Goal: Task Accomplishment & Management: Manage account settings

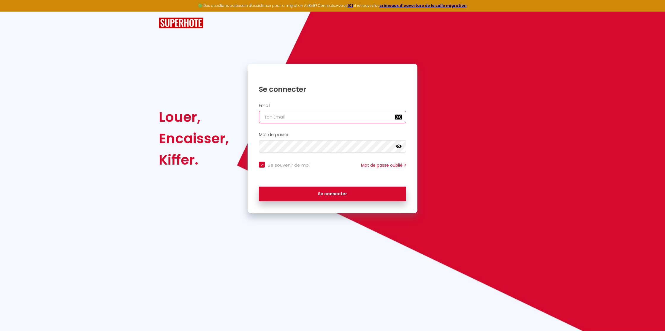
click at [313, 114] on input "email" at bounding box center [332, 117] width 147 height 12
paste input "[EMAIL_ADDRESS][DOMAIN_NAME]"
type input "[EMAIL_ADDRESS][DOMAIN_NAME]"
checkbox input "true"
type input "[EMAIL_ADDRESS][DOMAIN_NAME]"
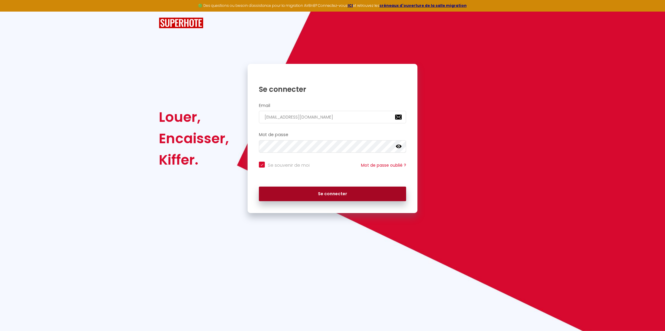
click at [358, 190] on button "Se connecter" at bounding box center [332, 193] width 147 height 15
checkbox input "true"
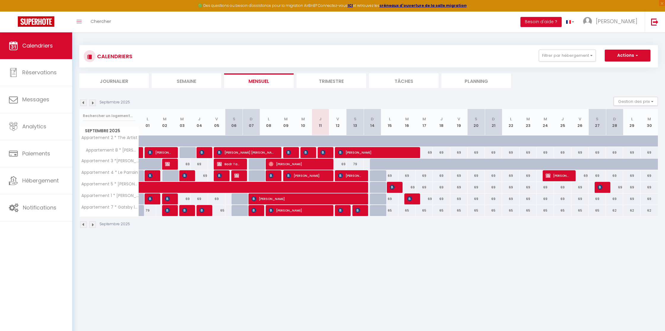
click at [651, 19] on img at bounding box center [654, 21] width 7 height 7
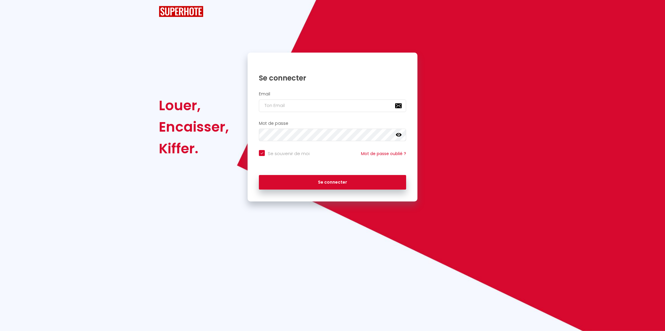
checkbox input "true"
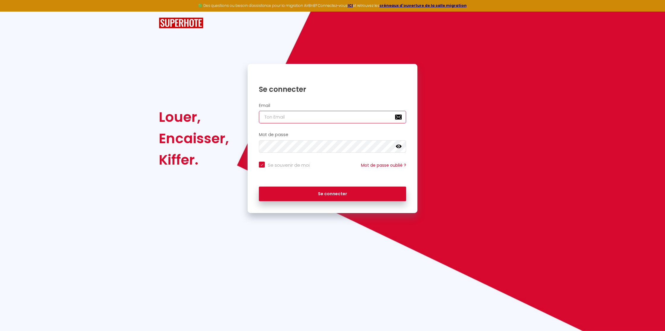
click at [312, 120] on input "email" at bounding box center [332, 117] width 147 height 12
paste input "lesclesdulac@gmail.com"
type input "lesclesdulac@gmail.com"
checkbox input "true"
type input "lesclesdulac@gmail.com"
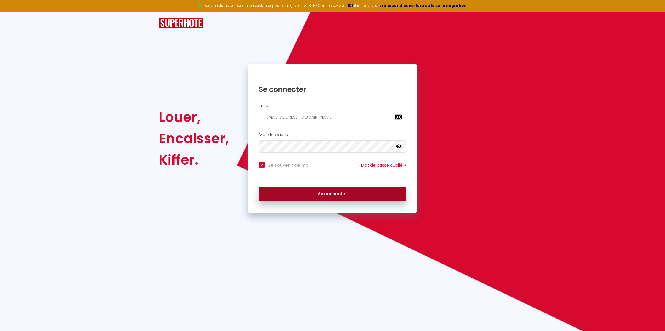
click at [317, 192] on button "Se connecter" at bounding box center [332, 193] width 147 height 15
checkbox input "true"
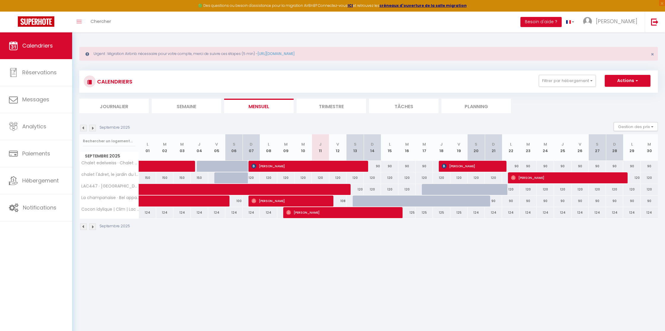
click at [652, 21] on img at bounding box center [654, 21] width 7 height 7
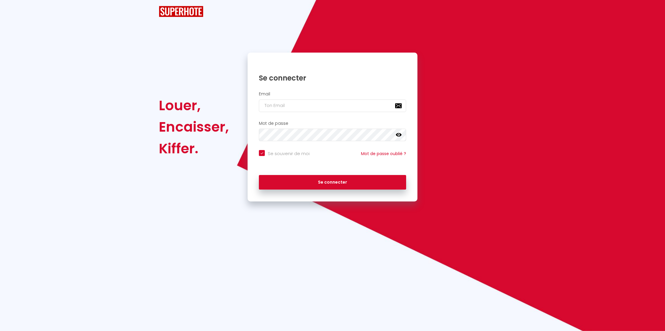
checkbox input "true"
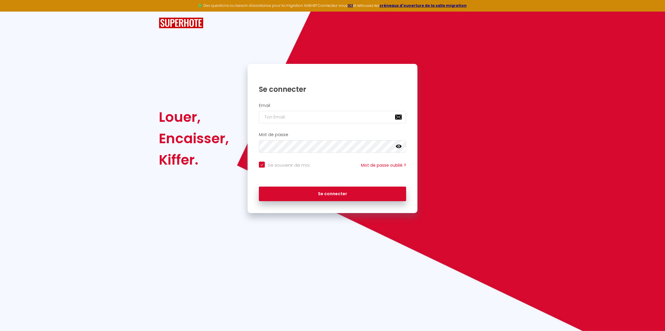
click at [345, 109] on div "Email" at bounding box center [332, 113] width 162 height 20
click at [334, 115] on input "email" at bounding box center [332, 117] width 147 height 12
paste input "[EMAIL_ADDRESS][DOMAIN_NAME]"
type input "[EMAIL_ADDRESS][DOMAIN_NAME]"
checkbox input "true"
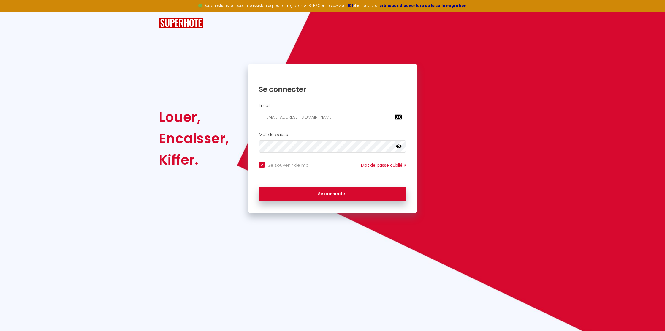
type input "[EMAIL_ADDRESS][DOMAIN_NAME]"
click at [339, 189] on button "Se connecter" at bounding box center [332, 193] width 147 height 15
checkbox input "true"
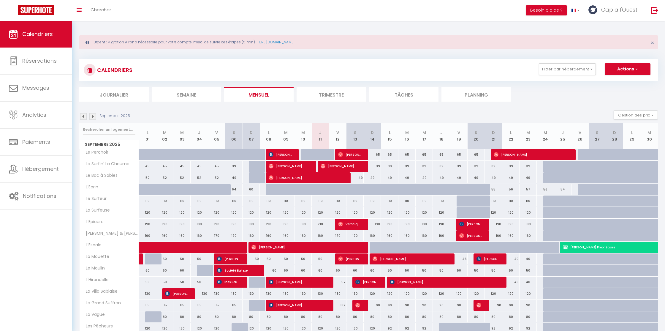
click at [619, 5] on link "Cap à l'Ouest" at bounding box center [614, 10] width 61 height 21
click at [619, 28] on link "Paramètres" at bounding box center [621, 30] width 44 height 10
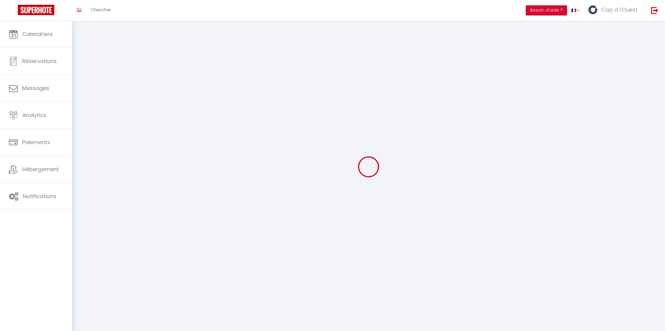
type input "Cap à l'Ouest"
type input "Conciergerie"
type input "0662723620"
type input "6 Impasse des Géraniums"
type input "85100"
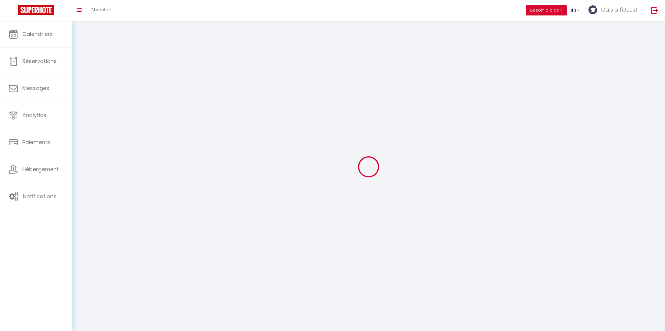
type input "Les Sables d'Olonne"
type input "xL9Q0eQkaNrlx1cE6aFM50Xi4"
type input "W76zGdaxtCtxM4QbU5KWu6pov"
select select "28"
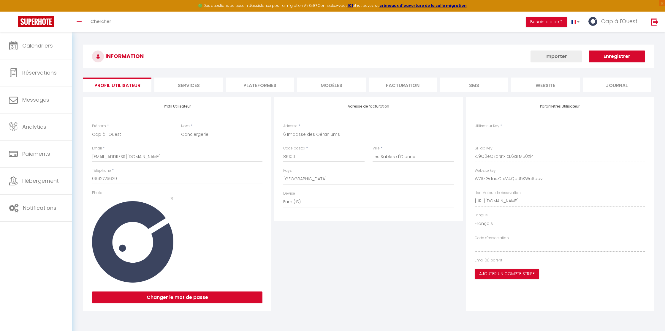
type input "xL9Q0eQkaNrlx1cE6aFM50Xi4"
type input "W76zGdaxtCtxM4QbU5KWu6pov"
type input "[URL][DOMAIN_NAME]"
select select "fr"
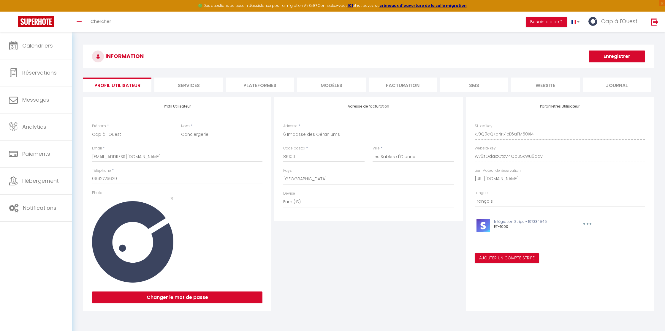
click at [259, 85] on li "Plateformes" at bounding box center [260, 84] width 68 height 15
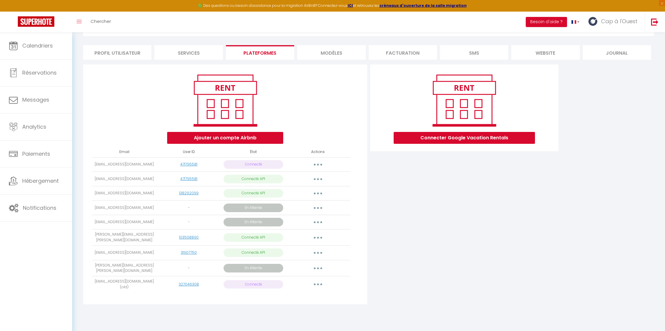
scroll to position [30, 0]
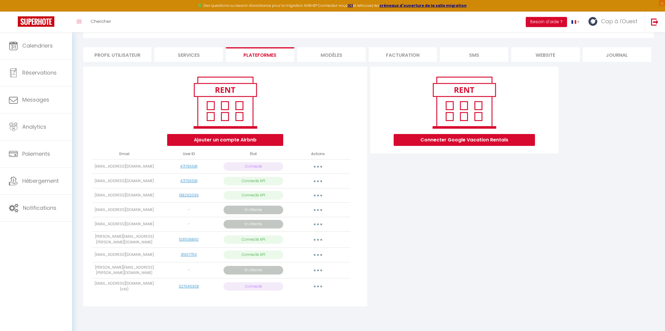
click at [317, 184] on button "button" at bounding box center [318, 180] width 17 height 9
click at [314, 197] on link "Importer les appartements" at bounding box center [292, 194] width 66 height 10
select select "54395"
select select "54396"
select select "54397"
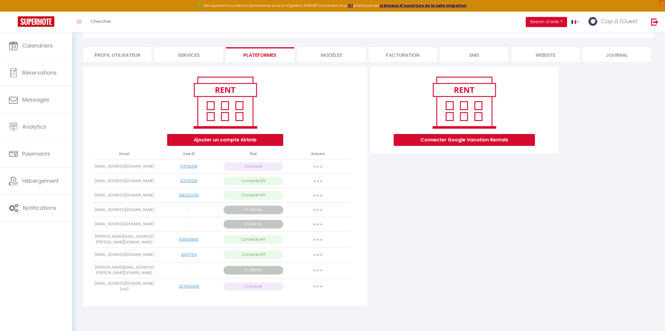
select select "54735"
select select "54865"
select select "54825"
select select "55002"
select select "54867"
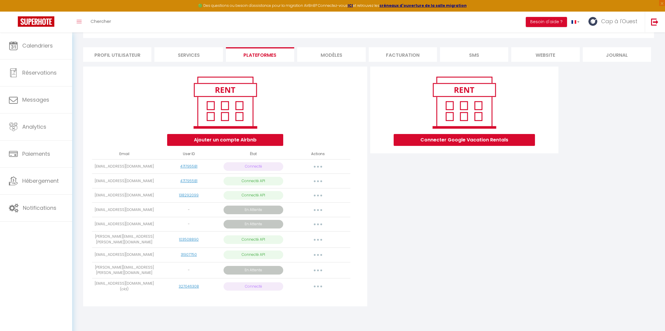
select select "54993"
select select "54984"
select select "54736"
select select "54811"
select select "54814"
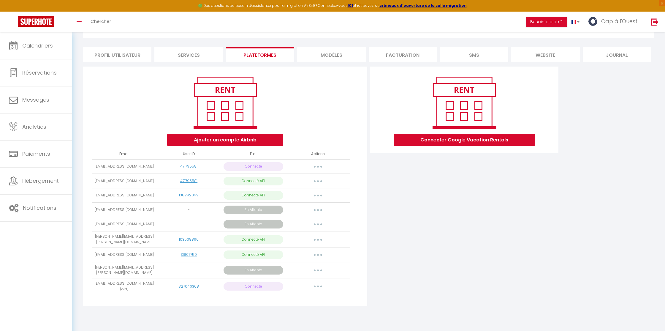
select select
select select "54632"
select select "54633"
select select "54634"
select select "58457"
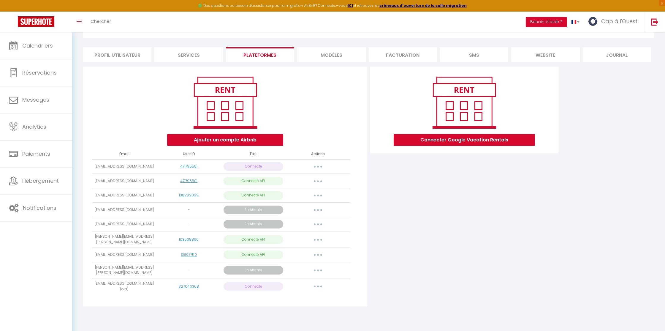
select select
select select "74198"
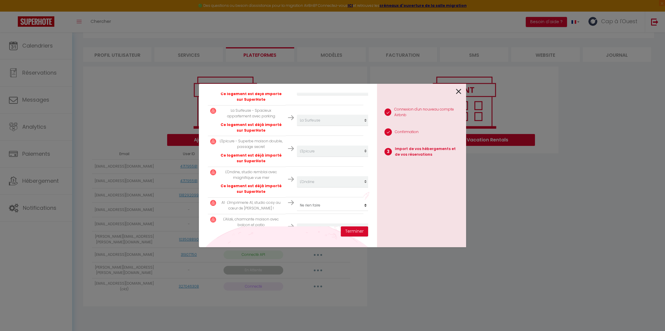
scroll to position [573, 0]
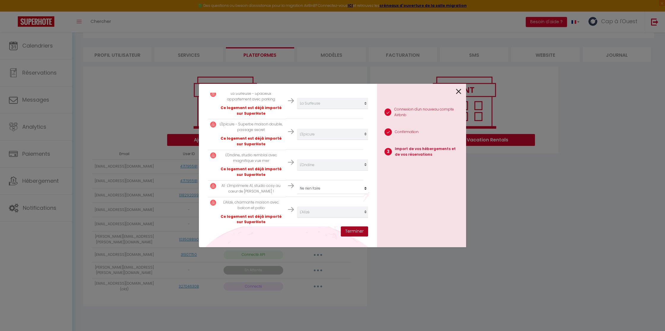
click at [351, 229] on button "Terminer" at bounding box center [354, 231] width 27 height 10
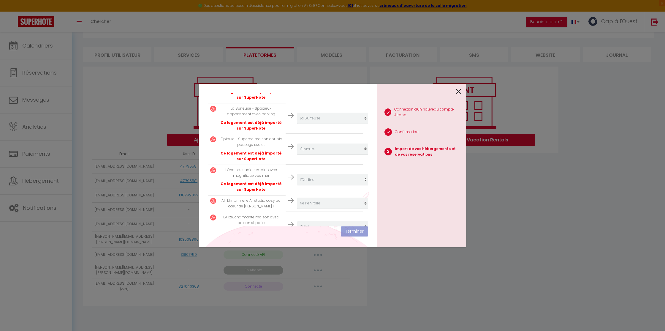
scroll to position [587, 0]
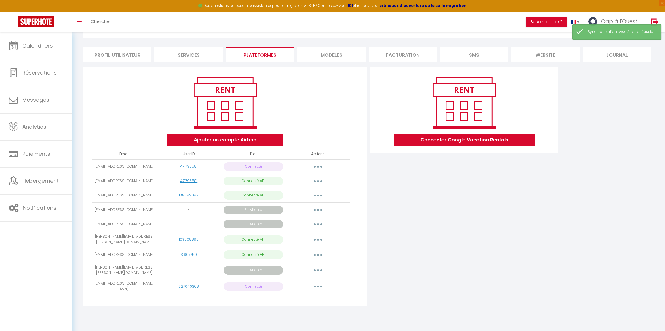
click at [317, 179] on button "button" at bounding box center [318, 180] width 17 height 9
click at [301, 194] on link "Importer les appartements" at bounding box center [292, 194] width 66 height 10
select select "54395"
select select "54396"
select select "54397"
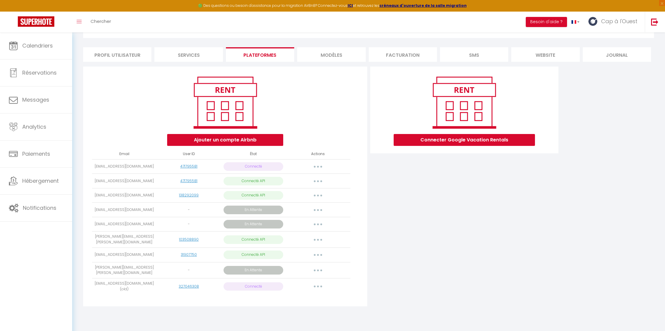
select select "54735"
select select "54865"
select select "54825"
select select "55002"
select select "54867"
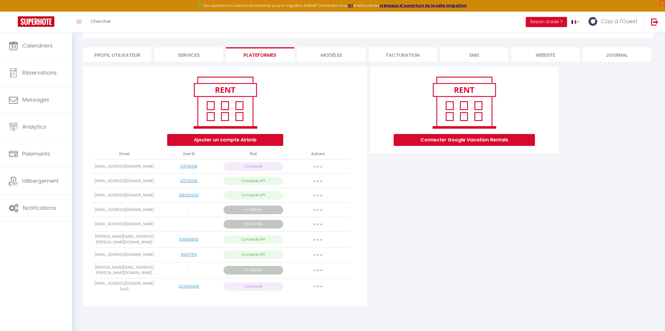
select select "54993"
select select "54984"
select select "54736"
select select "54811"
select select "54814"
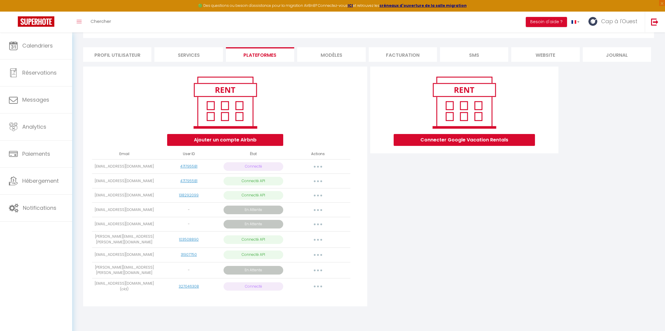
select select
select select "54632"
select select "54633"
select select "54634"
select select "58457"
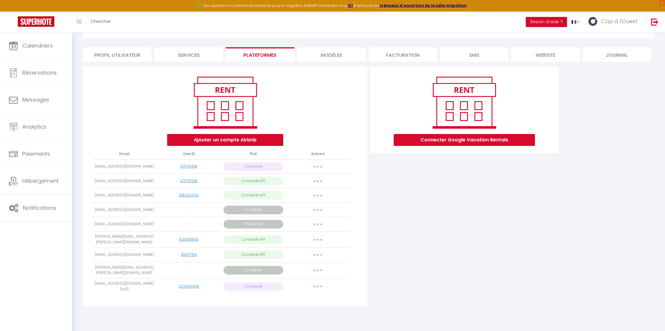
select select
select select "74198"
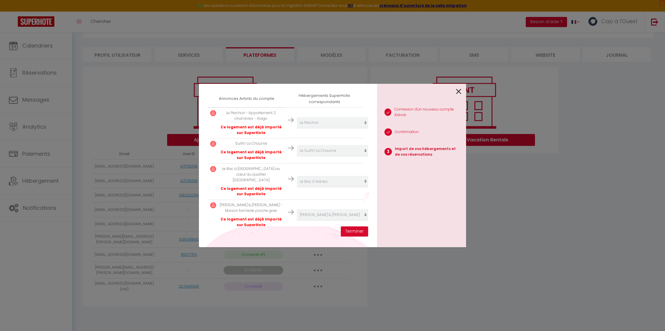
scroll to position [0, 0]
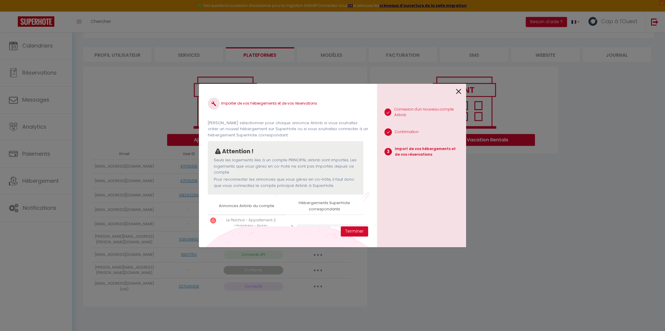
click at [458, 92] on icon at bounding box center [458, 91] width 5 height 9
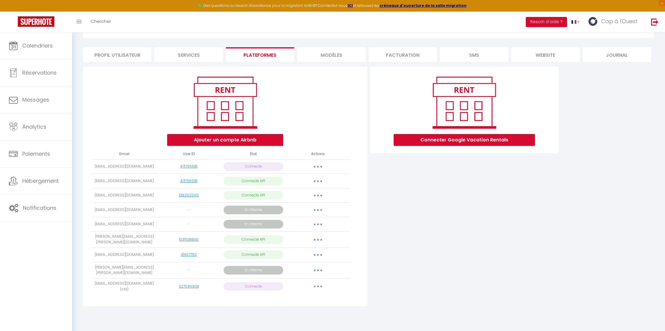
click at [318, 167] on icon "button" at bounding box center [318, 167] width 2 height 2
click at [427, 212] on div "Connecter Google Vacation Rentals" at bounding box center [464, 187] width 191 height 243
click at [318, 285] on icon "button" at bounding box center [318, 286] width 2 height 2
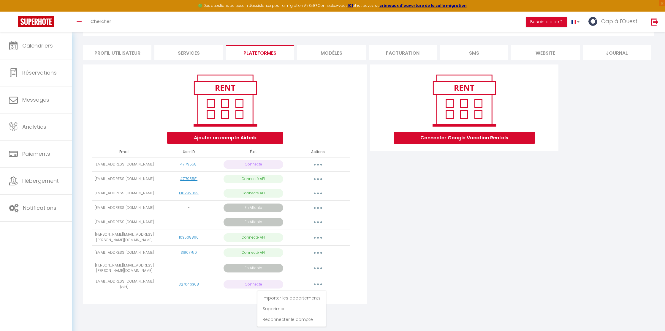
click at [377, 294] on div "Connecter Google Vacation Rentals" at bounding box center [464, 185] width 191 height 243
click at [315, 180] on button "button" at bounding box center [318, 178] width 17 height 9
click at [402, 204] on div "Connecter Google Vacation Rentals" at bounding box center [464, 185] width 191 height 243
drag, startPoint x: 95, startPoint y: 177, endPoint x: 162, endPoint y: 185, distance: 67.8
click at [162, 185] on tr "lapetiteconciergerie85@gmail.com 471795581 Connecté API Importer les appartemen…" at bounding box center [221, 179] width 258 height 15
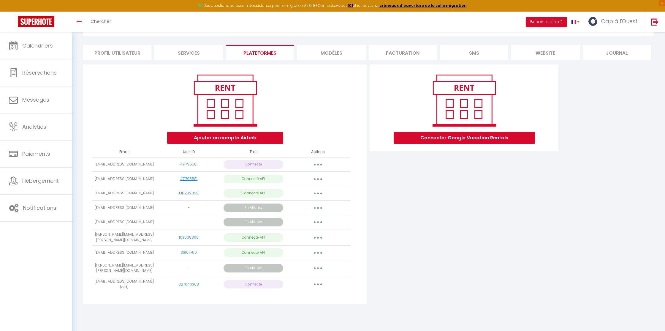
click at [402, 214] on div "Connecter Google Vacation Rentals" at bounding box center [464, 185] width 191 height 243
click at [318, 281] on button "button" at bounding box center [318, 283] width 17 height 9
click at [302, 316] on link "Reconnecter le compte" at bounding box center [292, 319] width 66 height 10
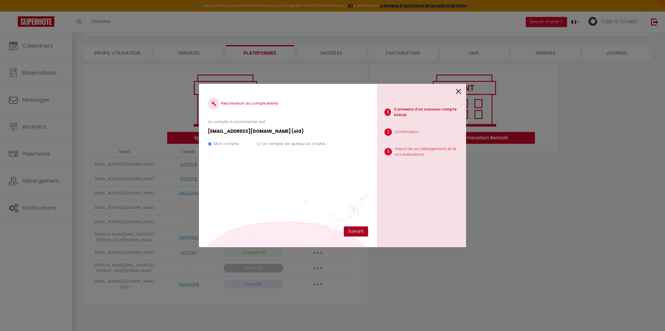
click at [356, 230] on button "Suivant" at bounding box center [356, 231] width 24 height 10
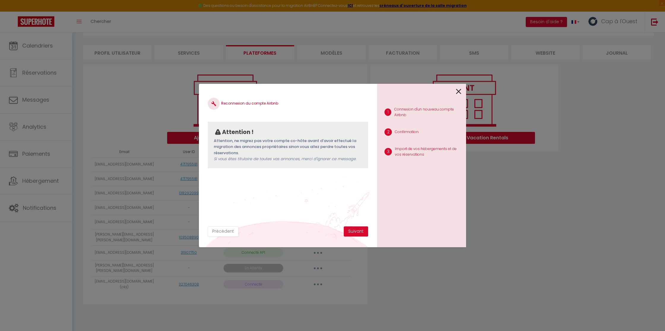
click at [458, 90] on icon at bounding box center [458, 91] width 5 height 9
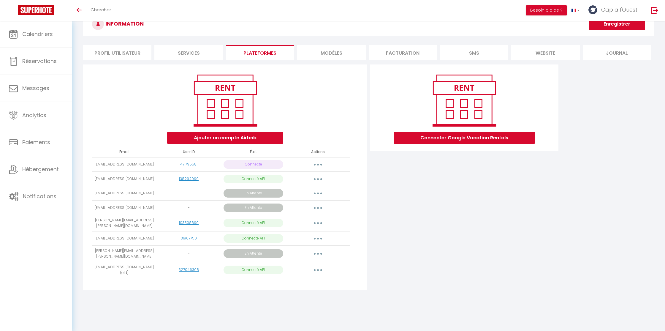
click at [316, 267] on button "button" at bounding box center [318, 269] width 17 height 9
click at [312, 280] on link "Importer les appartements" at bounding box center [292, 283] width 66 height 10
select select "60056"
select select
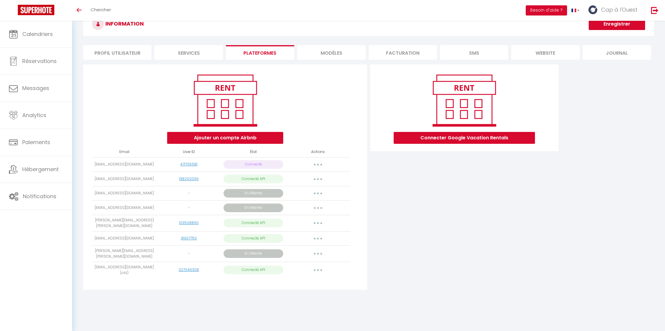
select select
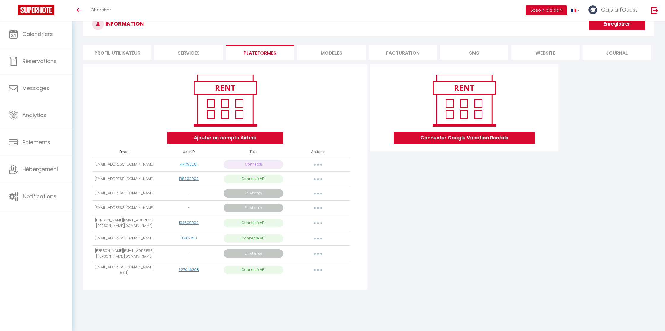
select select
select select "60008"
select select
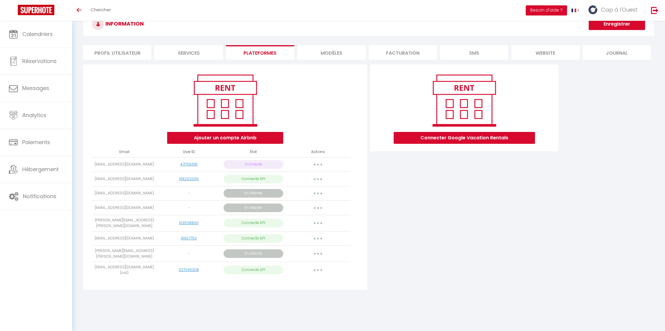
select select
select select "60013"
select select
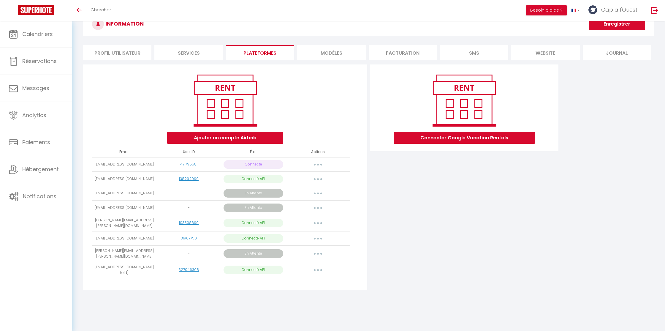
select select
select select "60618"
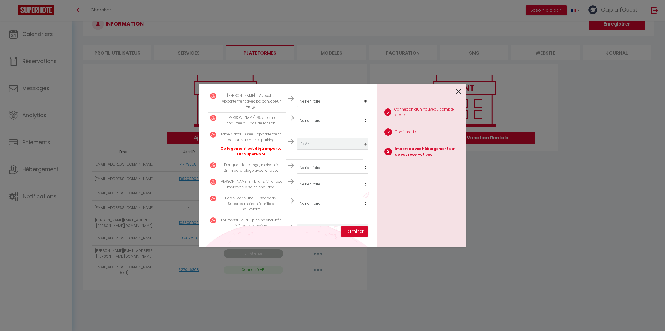
scroll to position [397, 0]
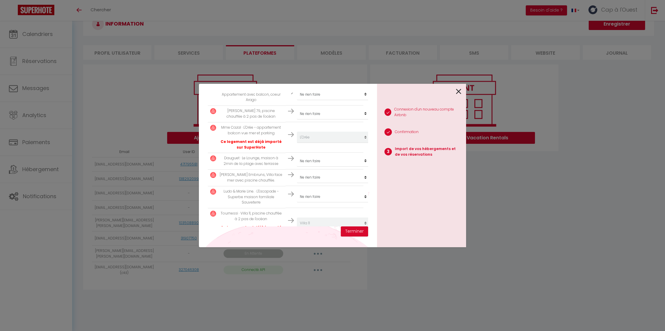
click at [458, 91] on icon at bounding box center [458, 91] width 5 height 9
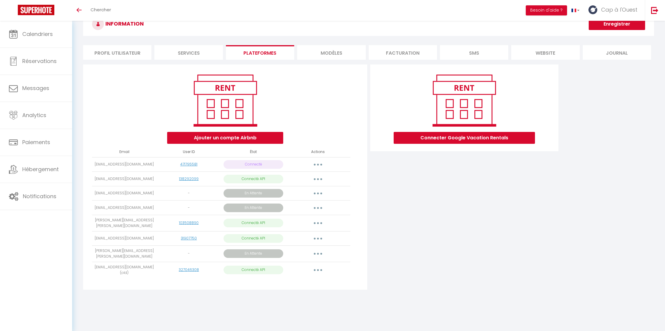
click at [317, 265] on button "button" at bounding box center [318, 269] width 17 height 9
click at [310, 278] on link "Importer les appartements" at bounding box center [292, 283] width 66 height 10
select select "60056"
select select
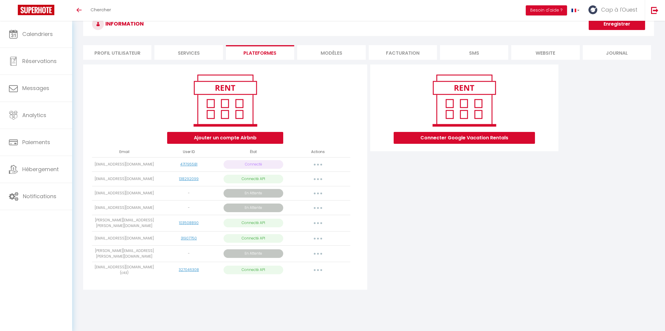
select select
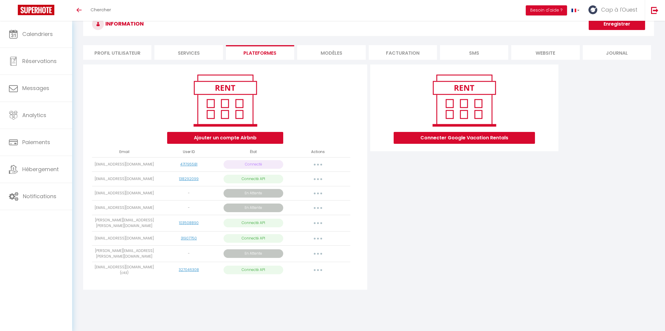
select select
select select "60008"
select select
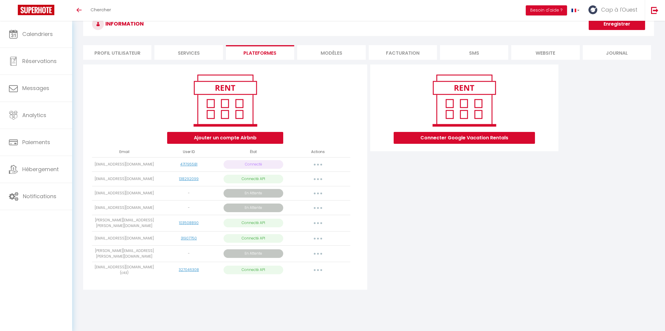
select select
select select "60013"
select select
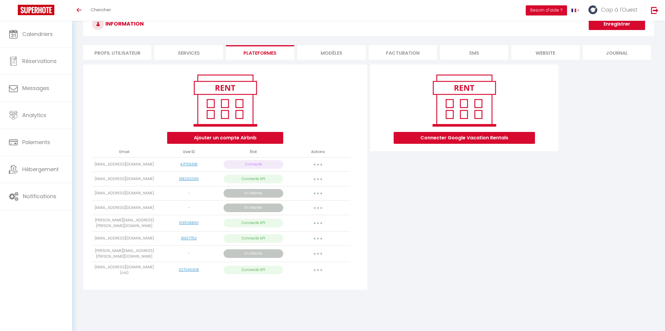
select select
select select "60618"
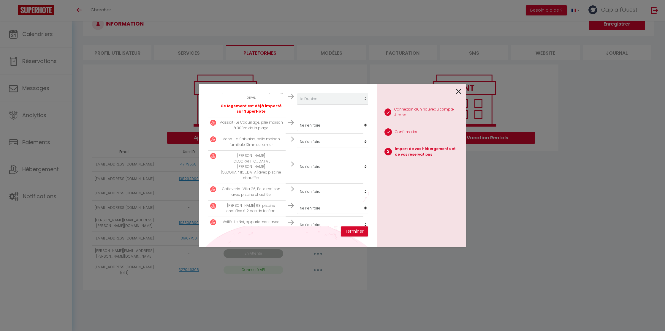
scroll to position [136, 0]
click at [333, 123] on select "Créer un nouvel hébergement Ne rien faire Le Coquillage La Mouette Le Moulin L'…" at bounding box center [333, 123] width 73 height 11
click at [437, 264] on div "Importer de vos hébergements et de vos réservations Veuillez sélectionner pour …" at bounding box center [332, 165] width 267 height 331
click at [458, 92] on icon at bounding box center [458, 91] width 5 height 9
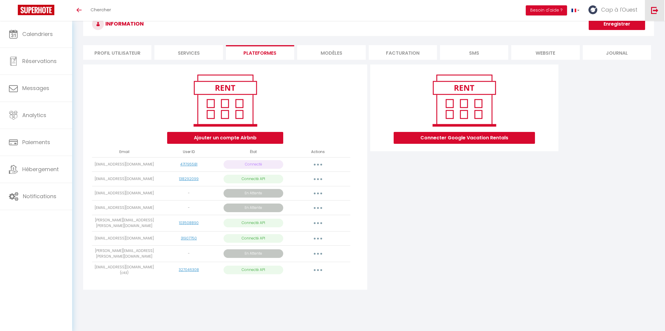
click at [655, 10] on img at bounding box center [654, 10] width 7 height 7
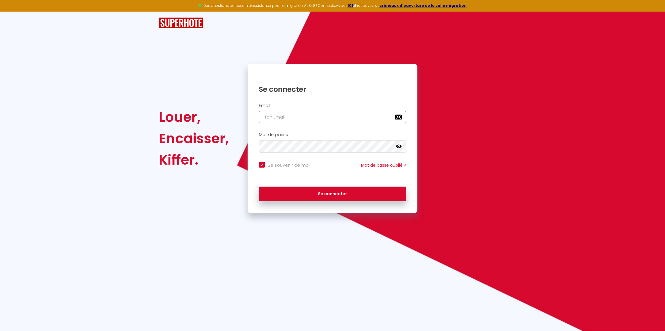
click at [350, 118] on input "email" at bounding box center [332, 117] width 147 height 12
paste input "lesclesdulac@gmail.com"
type input "lesclesdulac@gmail.com"
checkbox input "true"
type input "lesclesdulac@gmail.com"
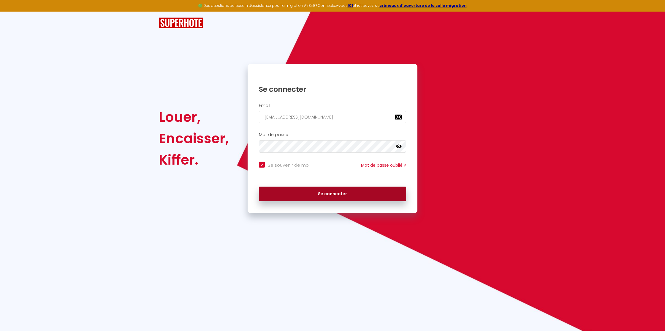
click at [330, 194] on button "Se connecter" at bounding box center [332, 193] width 147 height 15
checkbox input "true"
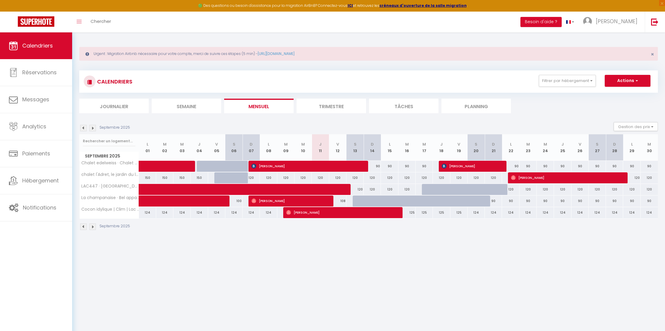
click at [655, 21] on img at bounding box center [654, 21] width 7 height 7
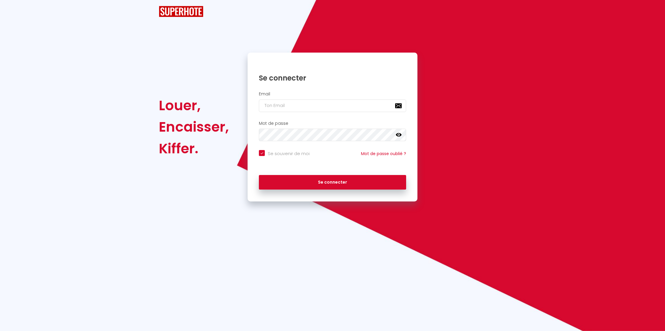
checkbox input "true"
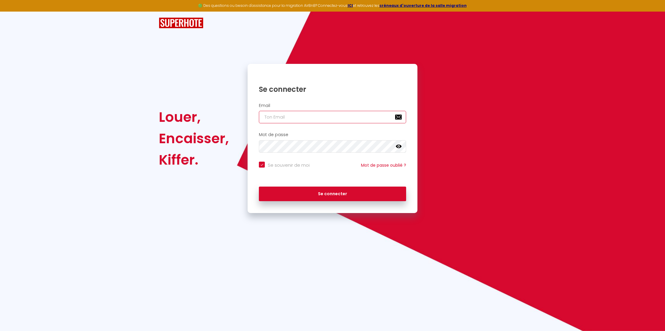
click at [322, 117] on input "email" at bounding box center [332, 117] width 147 height 12
paste input "contact@merci-conciergerie.fr"
type input "contact@merci-conciergerie.fr"
checkbox input "true"
click at [0, 330] on nordpass-autofill-portal at bounding box center [0, 331] width 0 height 0
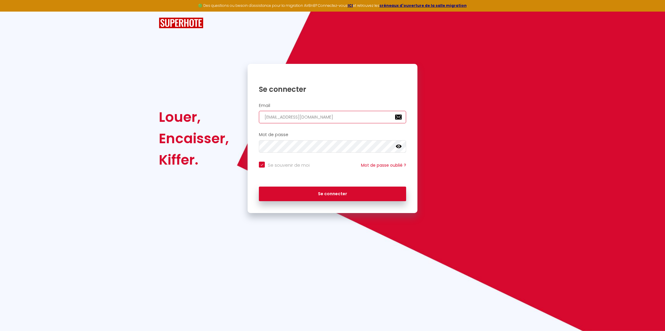
type input "sroulik@gmail.com"
click at [326, 189] on button "Se connecter" at bounding box center [332, 193] width 147 height 15
checkbox input "true"
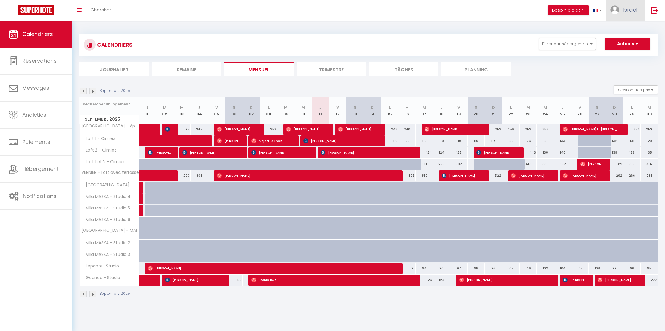
click at [631, 9] on span "Israel" at bounding box center [630, 9] width 14 height 7
click at [614, 28] on link "Paramètres" at bounding box center [621, 30] width 44 height 10
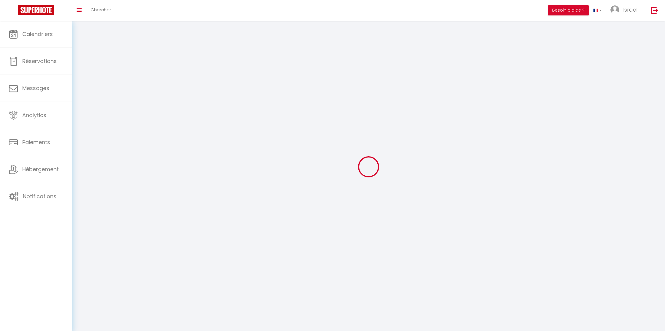
type input "Israel"
type input "MARCIANO"
type input "0661063412"
type input "20 rue Vernier"
type input "06000"
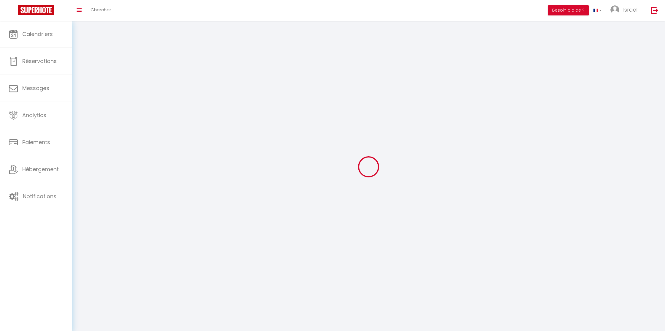
type input "Nice"
type input "VJ3UcV9VWRhxVi5t4UMjKKnjp"
type input "j3w3DJ9C7t2jqDmTyJ8aK5GYk"
type input "VJ3UcV9VWRhxVi5t4UMjKKnjp"
type input "j3w3DJ9C7t2jqDmTyJ8aK5GYk"
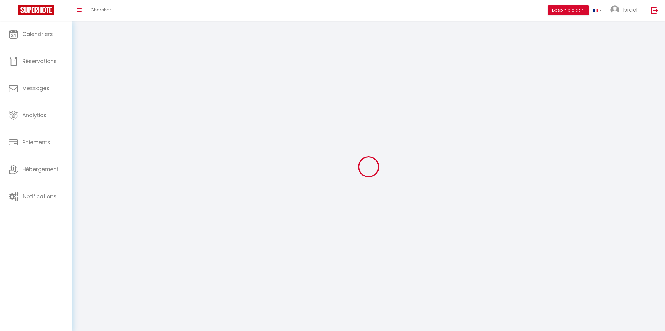
type input "https://app.superhote.com/#/get-available-rentals/j3w3DJ9C7t2jqDmTyJ8aK5GYk"
select select "28"
select select "fr"
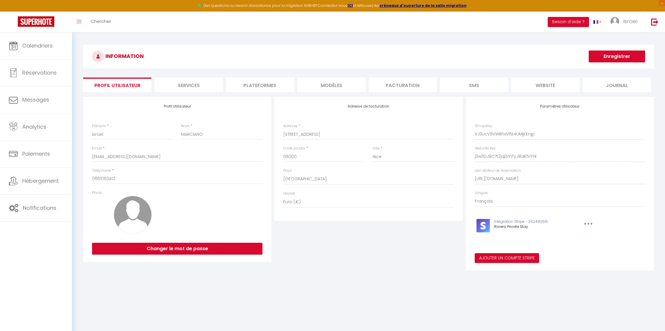
click at [435, 52] on h3 "INFORMATION" at bounding box center [368, 57] width 571 height 24
click at [651, 24] on link at bounding box center [655, 22] width 20 height 21
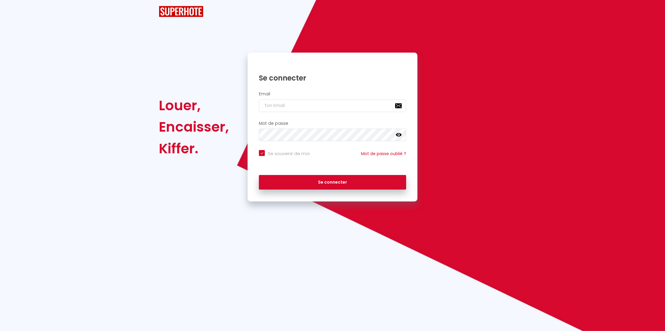
checkbox input "true"
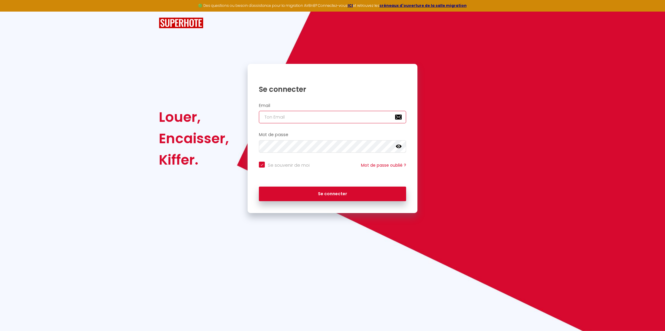
click at [309, 114] on input "email" at bounding box center [332, 117] width 147 height 12
paste input "contact@merci-conciergerie.fr"
type input "contact@merci-conciergerie.fr"
checkbox input "true"
type input "contact@merci-conciergerie.fr"
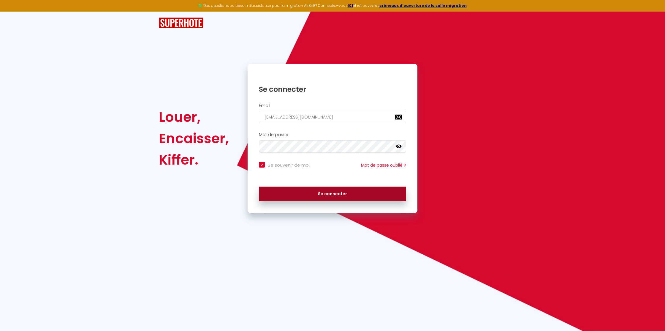
click at [324, 194] on button "Se connecter" at bounding box center [332, 193] width 147 height 15
checkbox input "true"
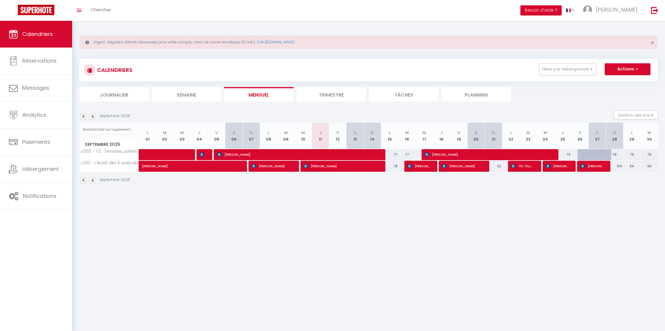
click at [628, 10] on span "Mathilde" at bounding box center [617, 9] width 42 height 7
click at [614, 28] on link "Paramètres" at bounding box center [621, 30] width 44 height 10
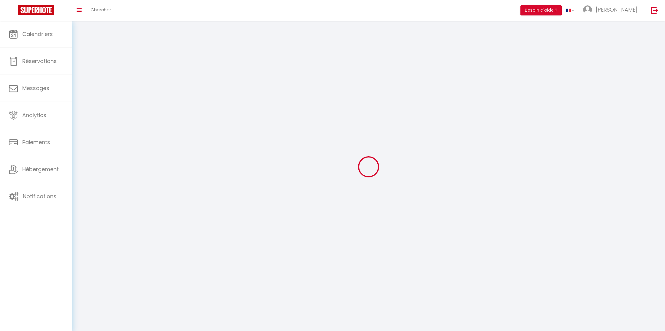
type input "Mathilde"
type input "Talut"
type input "0671100414"
type input "37 rue Marx Dormoy"
type input "13004"
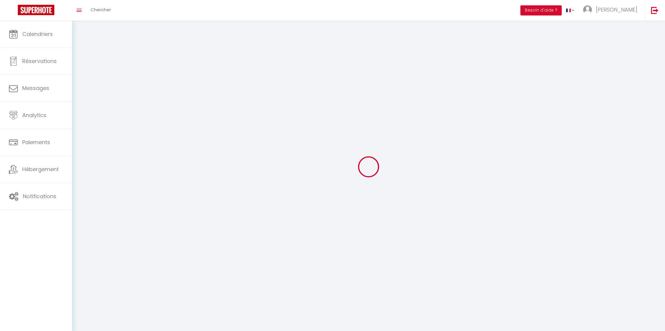
type input "Marseille"
type input "lx7HhTh6ebY1JMBIZc7IfBubi"
type input "UQ7SEGyHbVTMUdyGNNOJfcwFb"
select select "28"
select select "fr"
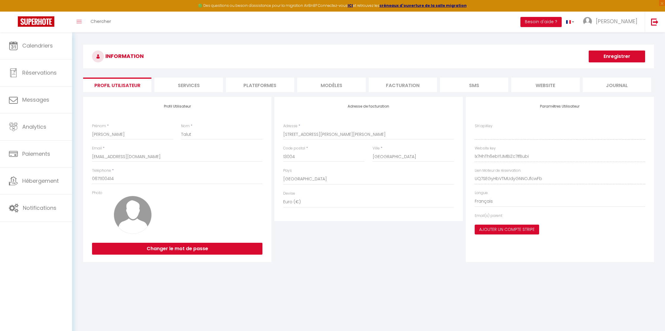
type input "lx7HhTh6ebY1JMBIZc7IfBubi"
type input "UQ7SEGyHbVTMUdyGNNOJfcwFb"
type input "https://app.superhote.com/#/get-available-rentals/UQ7SEGyHbVTMUdyGNNOJfcwFb"
click at [264, 81] on li "Plateformes" at bounding box center [260, 84] width 68 height 15
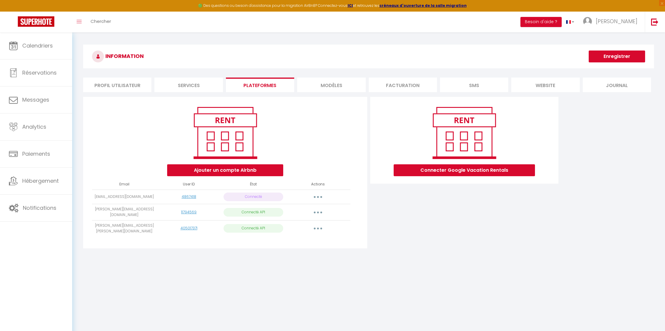
click at [330, 216] on td "Importer les appartements Supprimer Reconnecter le compte" at bounding box center [318, 212] width 64 height 16
drag, startPoint x: 92, startPoint y: 223, endPoint x: 132, endPoint y: 234, distance: 41.8
click at [133, 234] on td "soler.patrick.letahost@outlook.com" at bounding box center [124, 228] width 64 height 16
drag, startPoint x: 99, startPoint y: 210, endPoint x: 145, endPoint y: 212, distance: 46.3
click at [146, 212] on td "dulac.romain@gmail.com" at bounding box center [124, 212] width 64 height 16
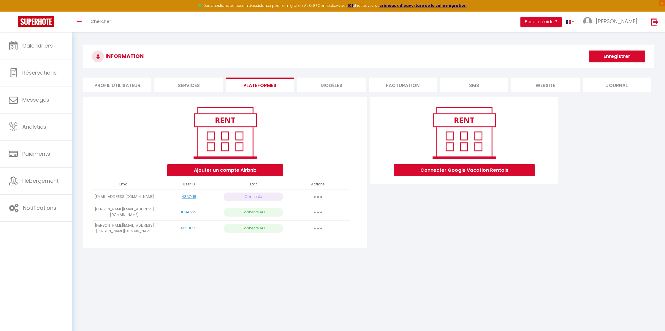
drag, startPoint x: 101, startPoint y: 195, endPoint x: 152, endPoint y: 200, distance: 51.6
click at [153, 200] on td "contact@merci-conciergerie.fr" at bounding box center [124, 196] width 64 height 15
click at [152, 200] on td "contact@merci-conciergerie.fr" at bounding box center [124, 196] width 64 height 15
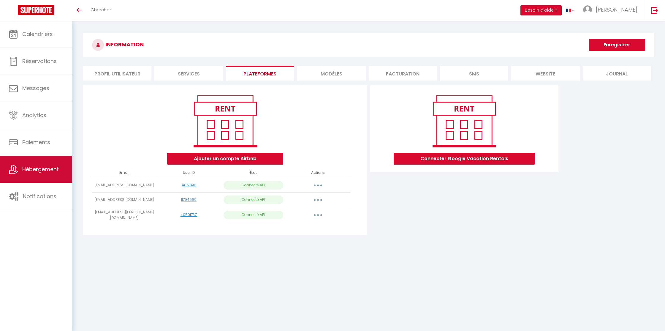
click at [50, 170] on span "Hébergement" at bounding box center [40, 168] width 37 height 7
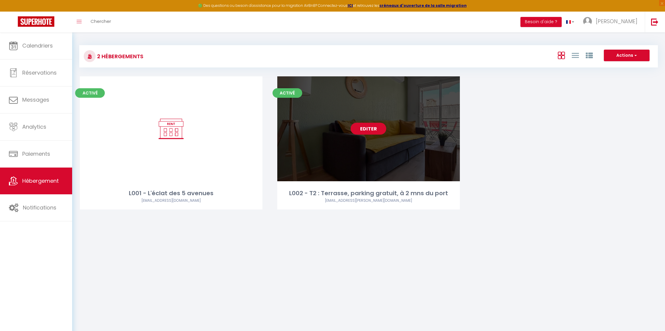
click at [369, 128] on link "Editer" at bounding box center [369, 129] width 36 height 12
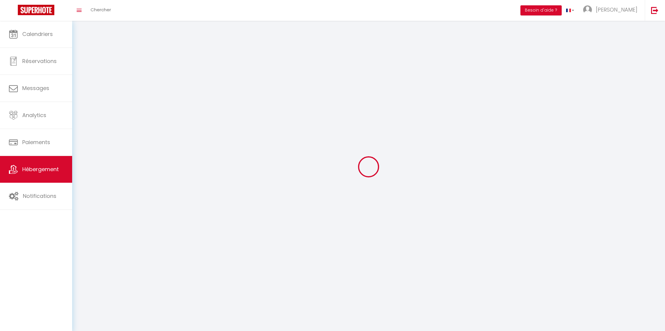
select select "28"
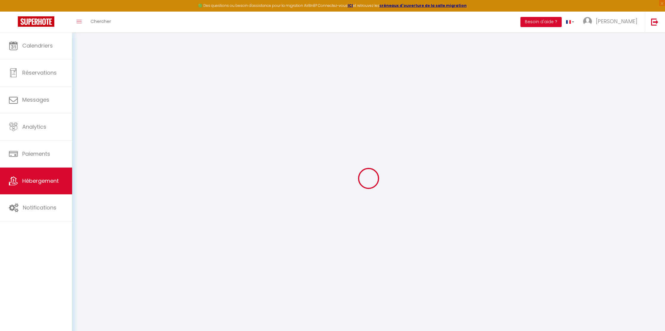
select select
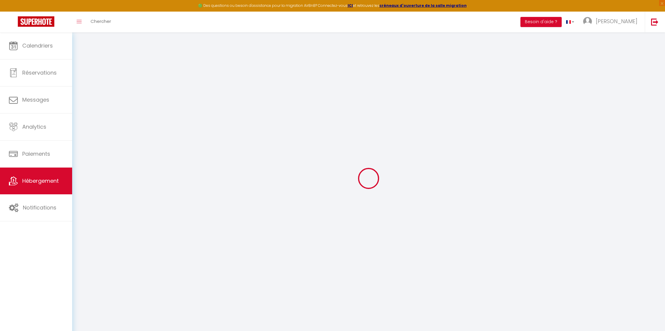
select select
checkbox input "false"
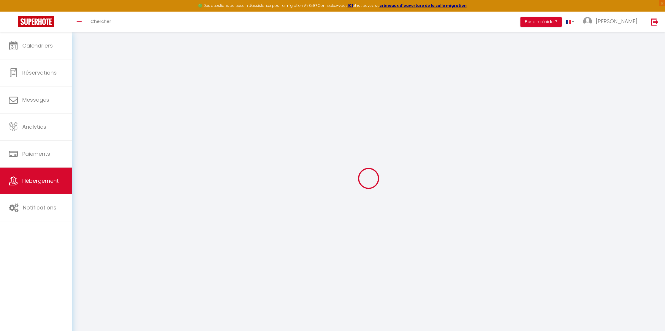
select select
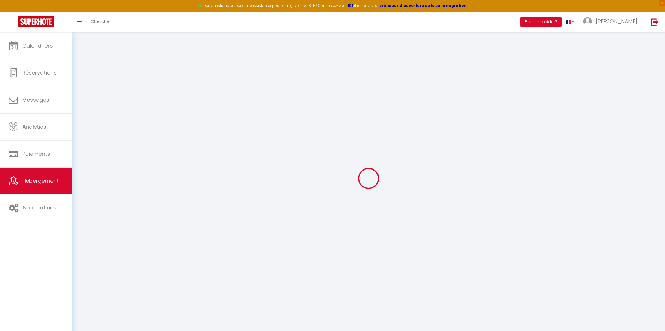
select select
checkbox input "false"
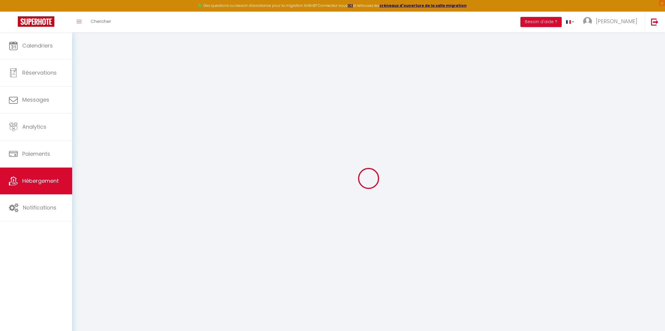
checkbox input "false"
select select
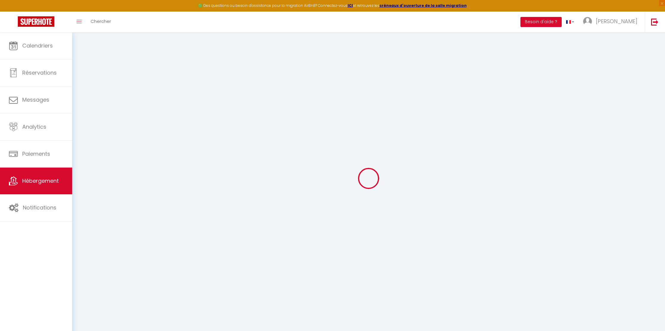
select select
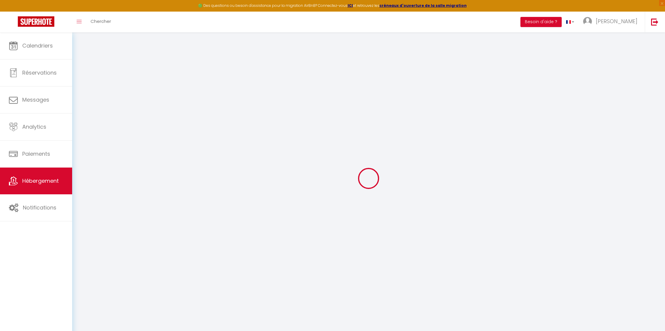
checkbox input "false"
select select
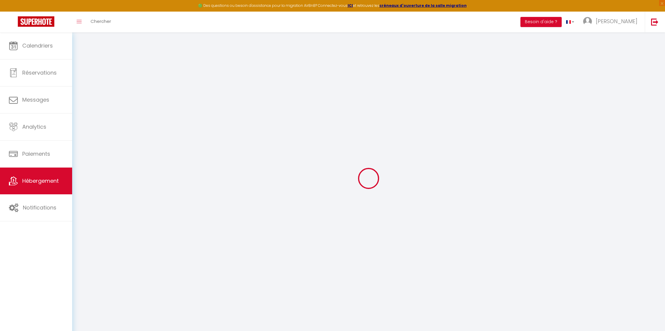
select select
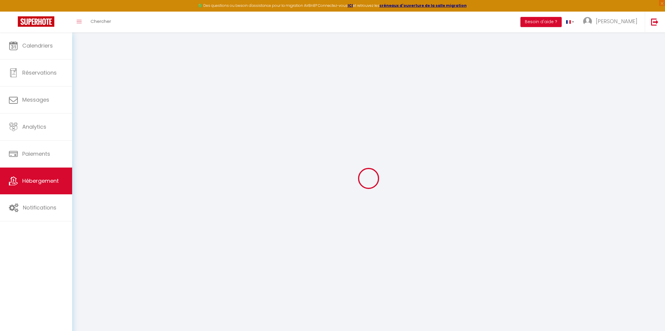
select select
checkbox input "false"
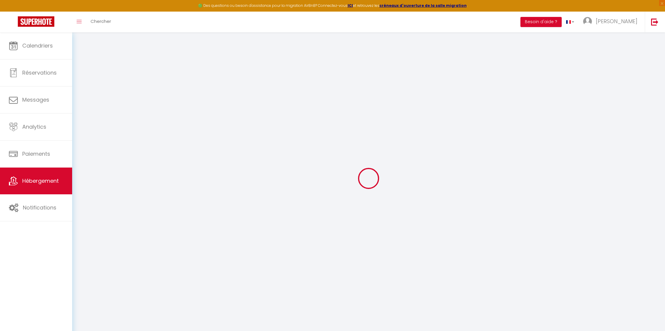
checkbox input "false"
select select
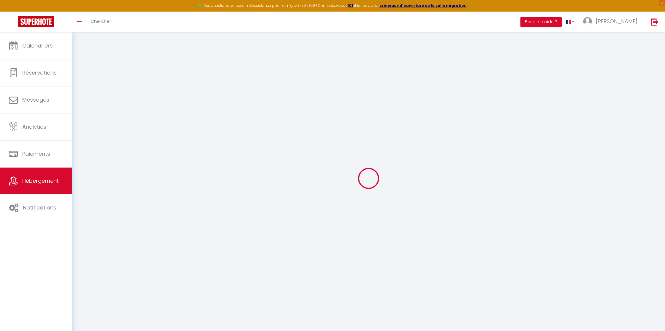
select select
checkbox input "false"
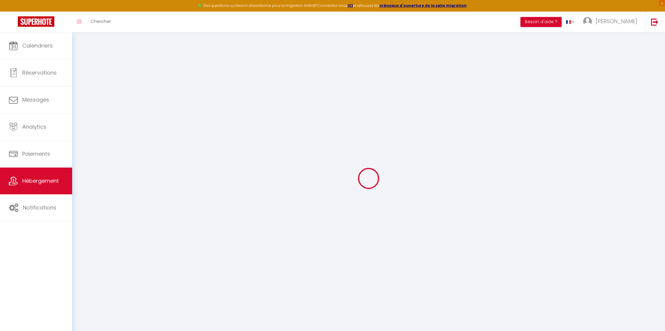
checkbox input "false"
select select
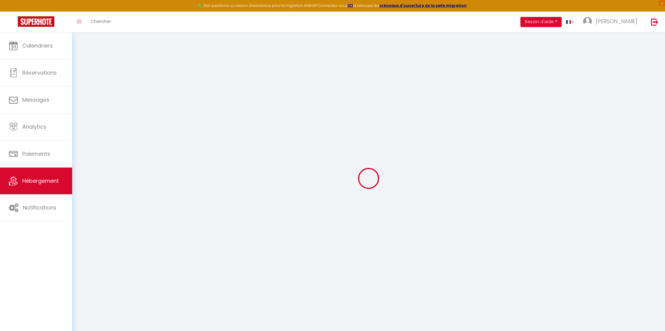
type input "L002 - T2 : Terrasse, parking gratuit, à 2 mns du port"
type input "Patrick"
type input "Soler"
type input "impasse de la gérome"
type input "13111"
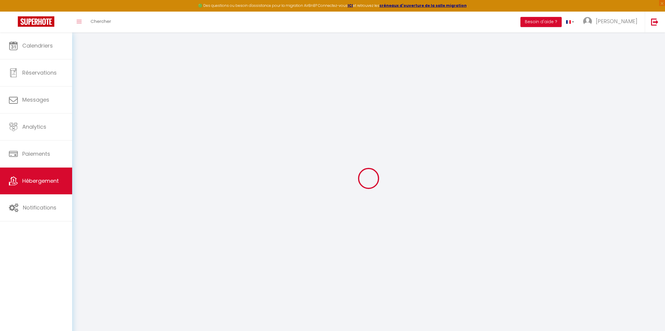
type input "Coudoux"
type input "67"
type input "50"
select select
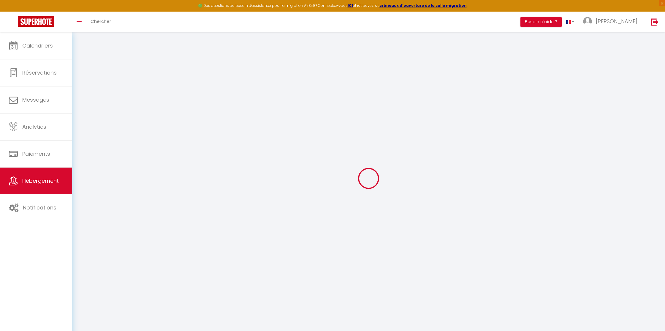
select select
type input "34 avenue Maréchal Gallieni"
type input "13600"
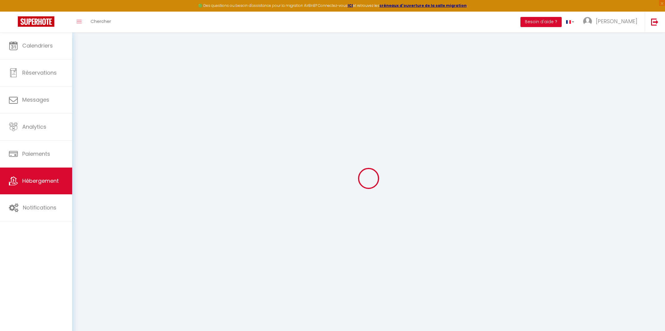
type input "La Ciotat"
type input "contact@merci-conciergerie.fr"
select select
checkbox input "false"
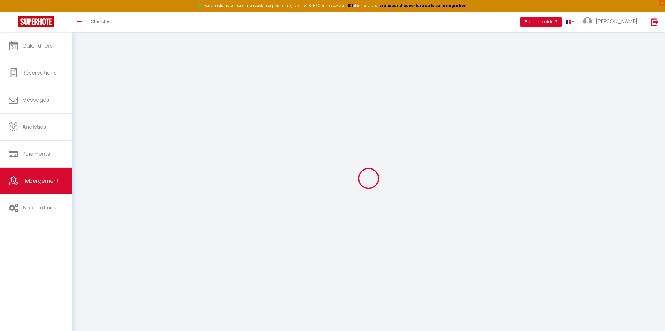
checkbox input "false"
type input "23"
type input "50"
type input "0"
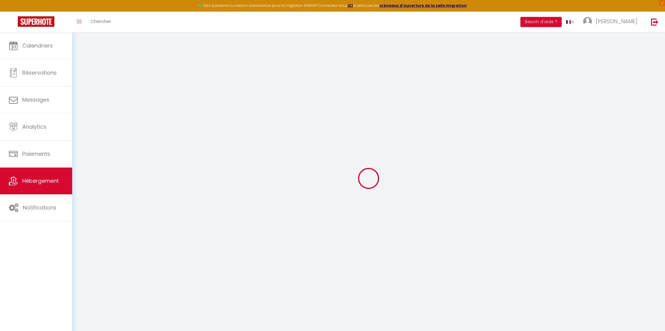
type input "0"
select select
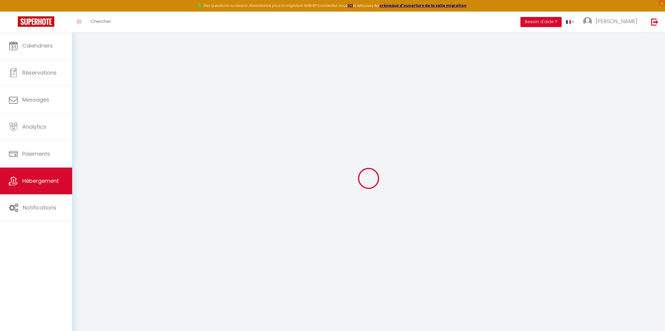
select select
checkbox input "false"
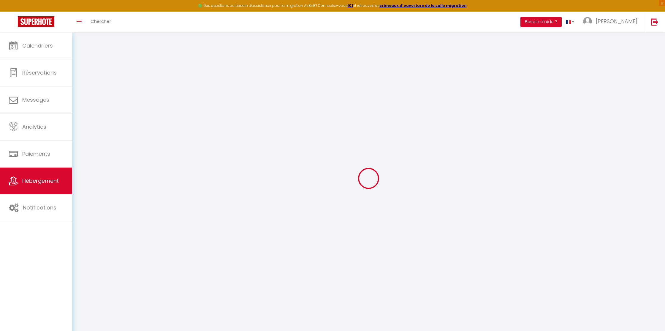
checkbox input "false"
select select
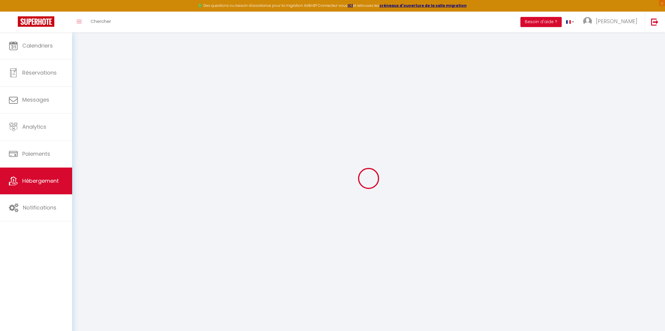
select select
checkbox input "false"
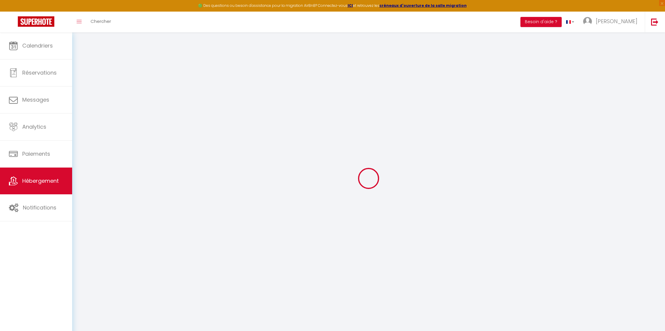
checkbox input "false"
select select "48196"
select select
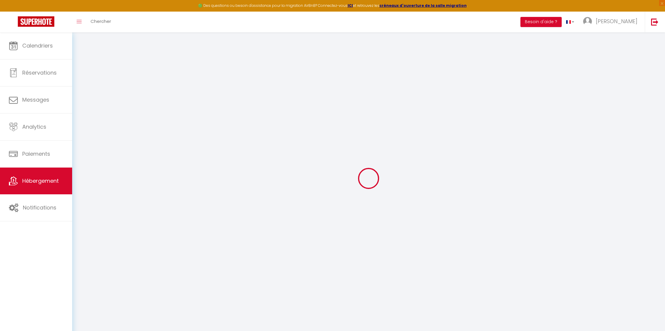
select select
checkbox input "false"
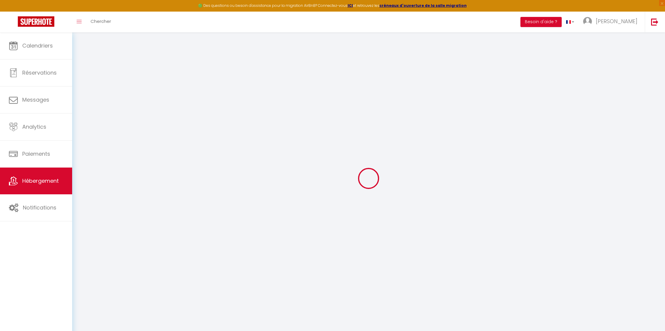
checkbox input "false"
select select
checkbox input "false"
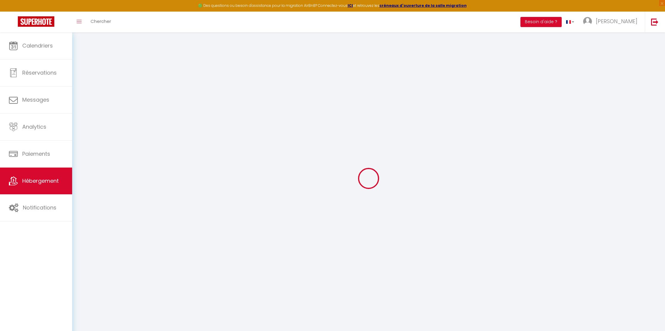
checkbox input "false"
select select
checkbox input "false"
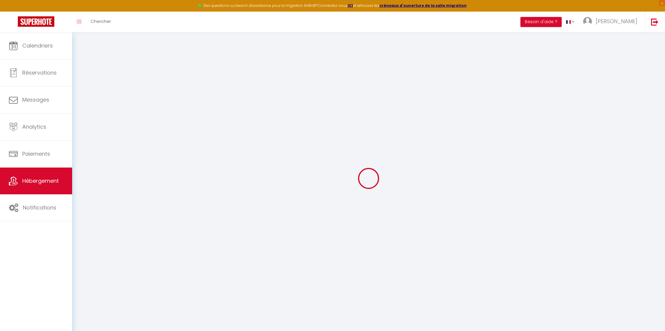
checkbox input "false"
select select
checkbox input "false"
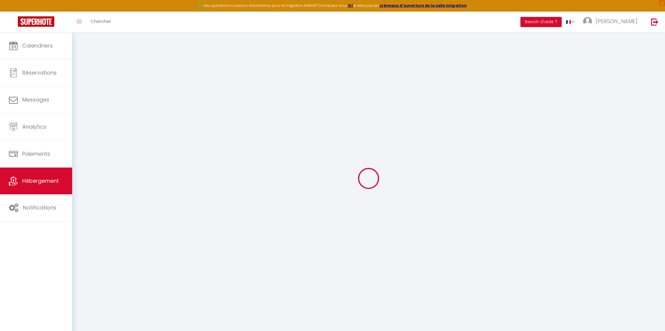
checkbox input "false"
select select "16:00"
select select
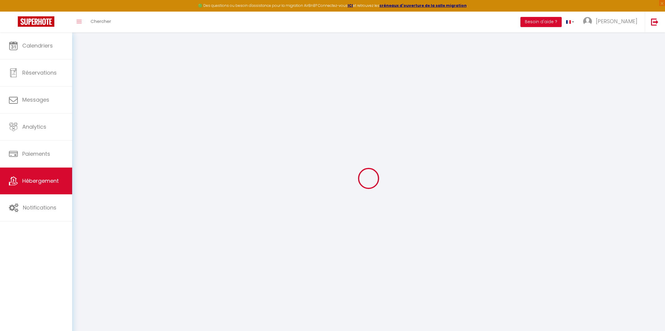
select select "10:00"
select select "15"
select select "120"
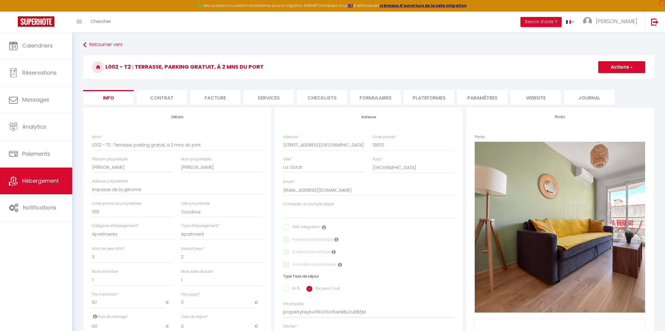
select select
checkbox input "false"
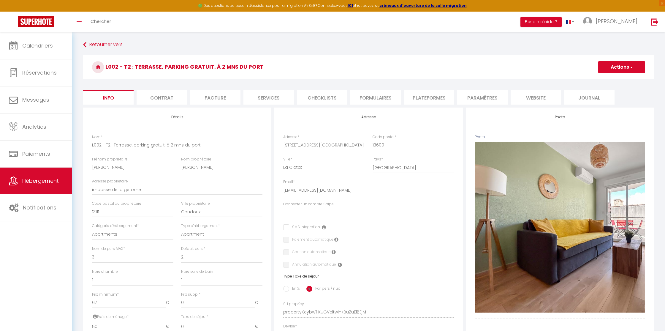
checkbox input "false"
drag, startPoint x: 308, startPoint y: 169, endPoint x: 270, endPoint y: 168, distance: 38.0
click at [270, 168] on div "Détails Nom * L002 - T2 : Terrasse, parking gratuit, à 2 mns du port Prénom pro…" at bounding box center [369, 307] width 574 height 400
click at [40, 48] on span "Calendriers" at bounding box center [37, 45] width 31 height 7
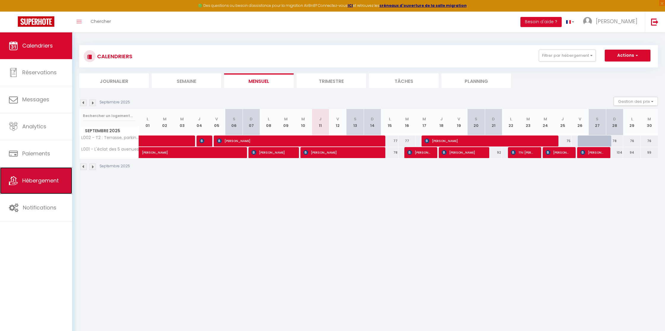
click at [22, 184] on link "Hébergement" at bounding box center [36, 180] width 72 height 27
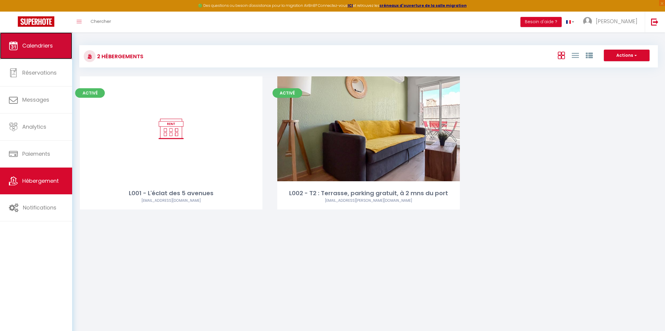
click at [36, 53] on link "Calendriers" at bounding box center [36, 45] width 72 height 27
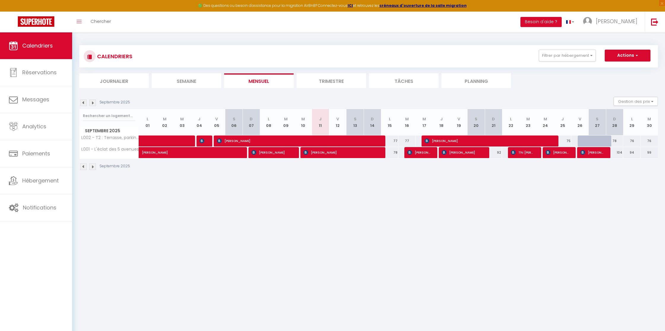
click at [93, 104] on img at bounding box center [92, 102] width 7 height 7
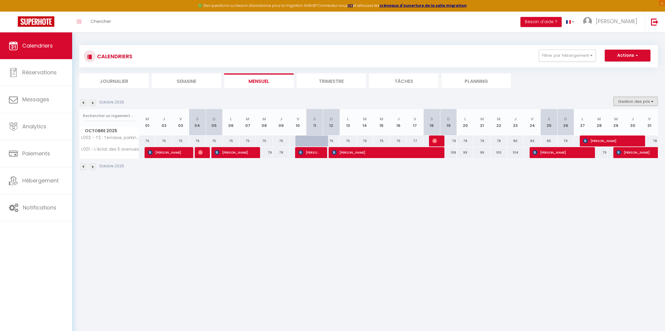
click at [630, 100] on button "Gestion des prix" at bounding box center [636, 101] width 44 height 9
click at [628, 118] on input "Nb Nuits minimum" at bounding box center [630, 120] width 53 height 6
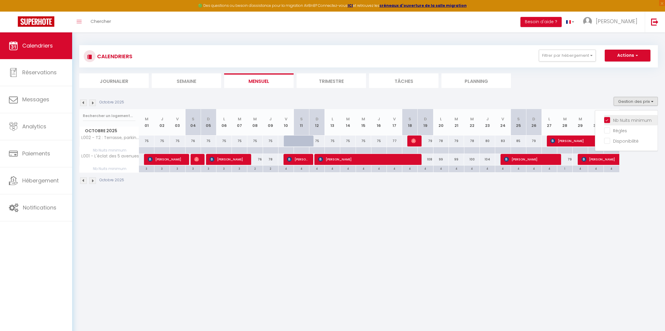
click at [607, 118] on input "Nb Nuits minimum" at bounding box center [630, 120] width 53 height 6
checkbox input "false"
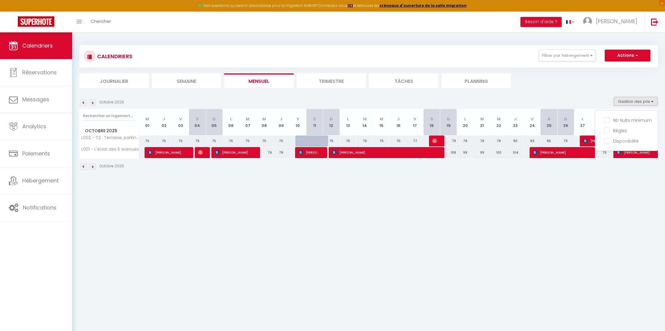
click at [94, 100] on img at bounding box center [92, 102] width 7 height 7
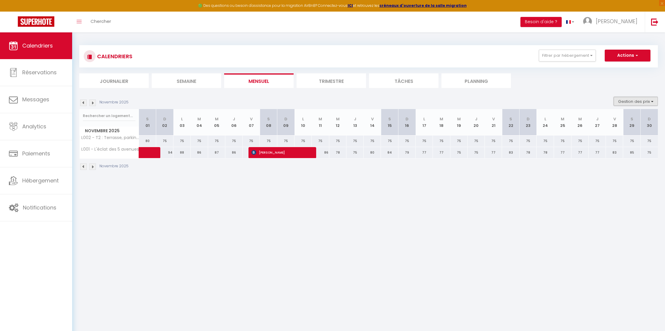
click at [638, 97] on button "Gestion des prix" at bounding box center [636, 101] width 44 height 9
click at [609, 119] on input "Nb Nuits minimum" at bounding box center [630, 120] width 53 height 6
checkbox input "true"
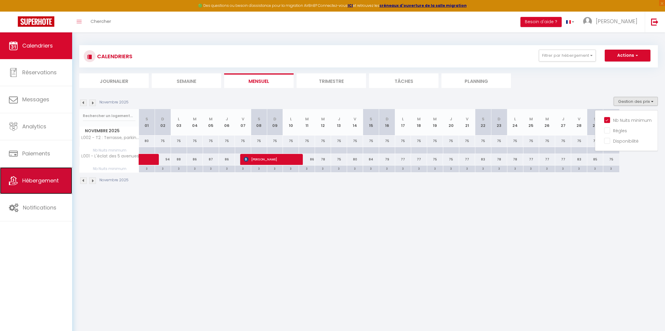
click at [57, 180] on span "Hébergement" at bounding box center [40, 180] width 37 height 7
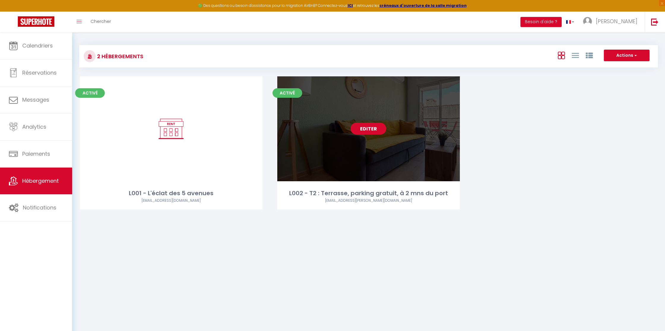
click at [373, 125] on link "Editer" at bounding box center [369, 129] width 36 height 12
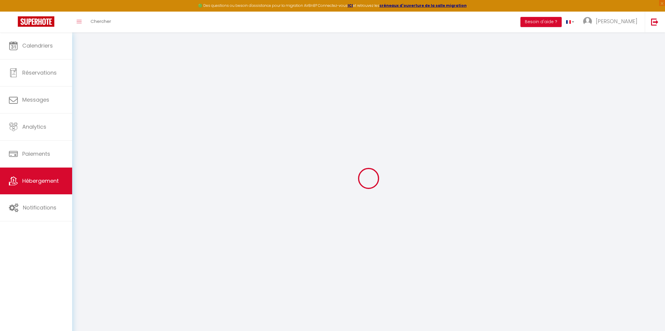
select select "9520-52607137"
select select "+ 10 %"
select select
checkbox input "false"
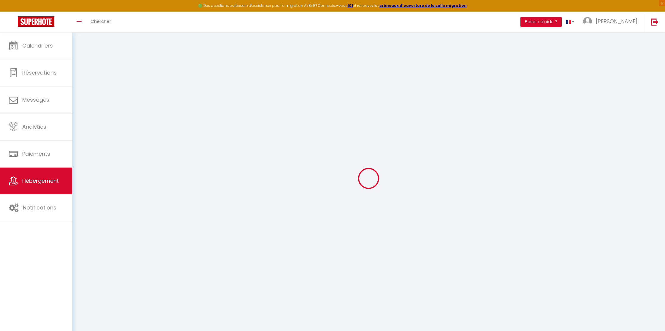
checkbox input "false"
select select
select select "EUR"
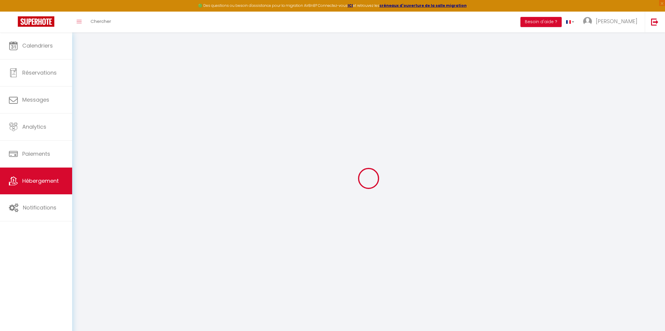
select select "9520"
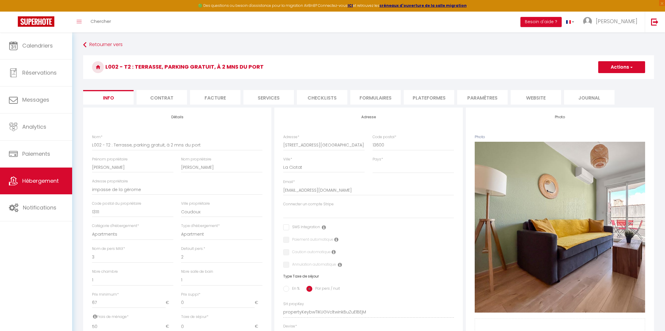
click at [427, 98] on li "Plateformes" at bounding box center [429, 97] width 50 height 15
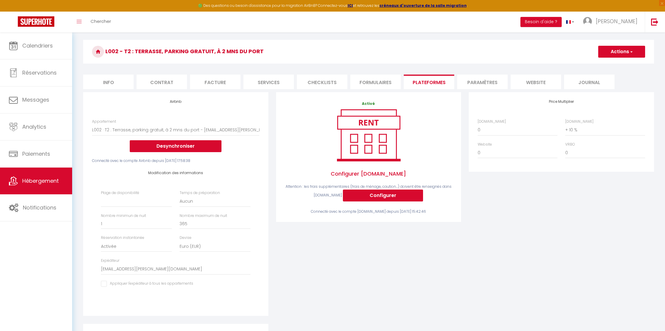
scroll to position [17, 0]
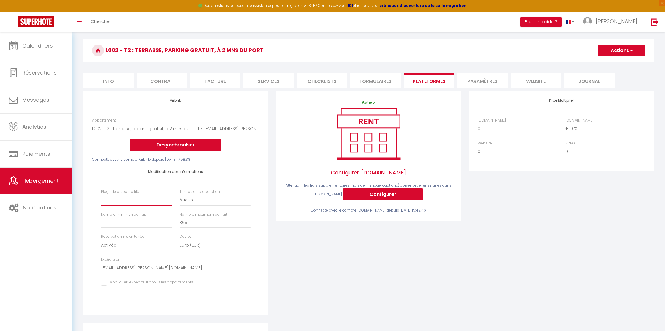
click at [151, 202] on select "Date indisponible par defaut 1 mois 3 mois 6 mois 9 mois 12 mois 24 mois" at bounding box center [136, 199] width 71 height 11
select select "365"
click at [101, 194] on select "Date indisponible par defaut 1 mois 3 mois 6 mois 9 mois 12 mois 24 mois" at bounding box center [136, 199] width 71 height 11
click at [625, 51] on button "Actions" at bounding box center [621, 51] width 47 height 12
click at [622, 61] on link "Enregistrer" at bounding box center [621, 64] width 47 height 8
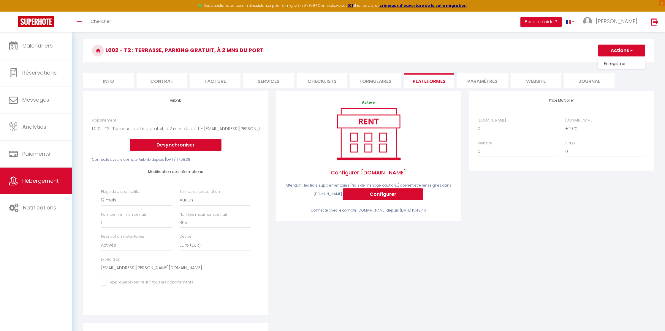
select select "365"
select select "EUR"
select select "9520"
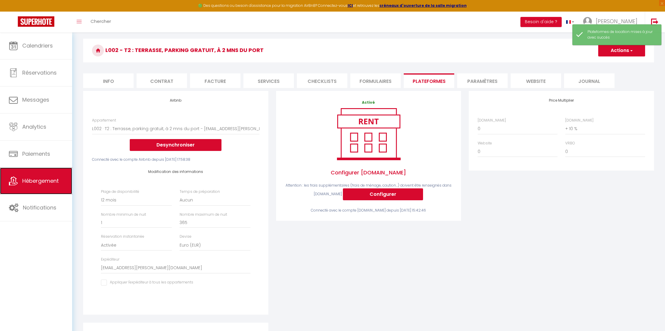
click at [27, 184] on span "Hébergement" at bounding box center [40, 180] width 37 height 7
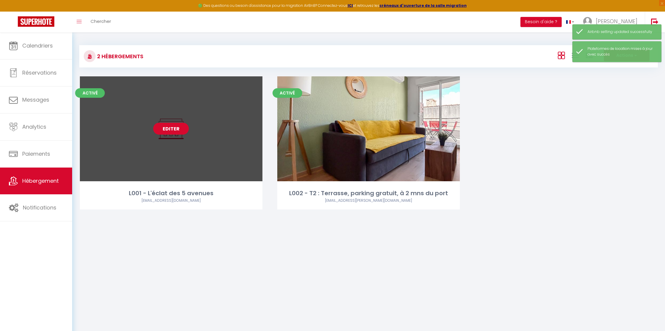
click at [165, 131] on link "Editer" at bounding box center [171, 129] width 36 height 12
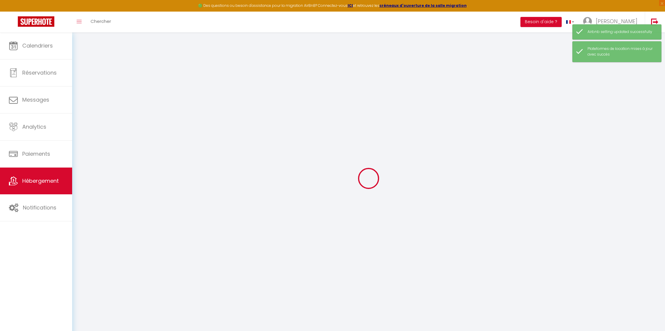
select select "+ 15 %"
select select
checkbox input "false"
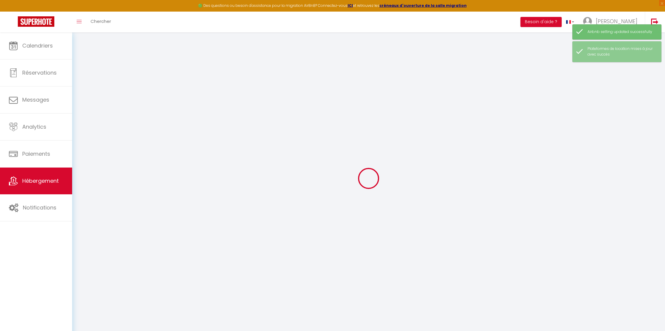
checkbox input "false"
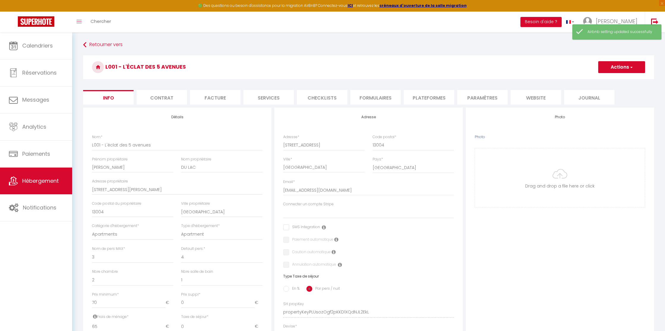
select select
checkbox input "false"
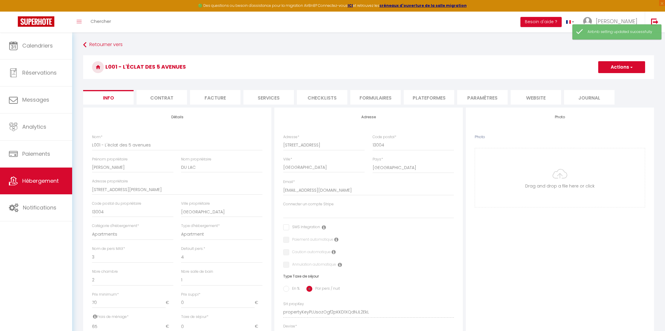
select select "9299-1396910226214847856"
click at [437, 100] on li "Plateformes" at bounding box center [429, 97] width 50 height 15
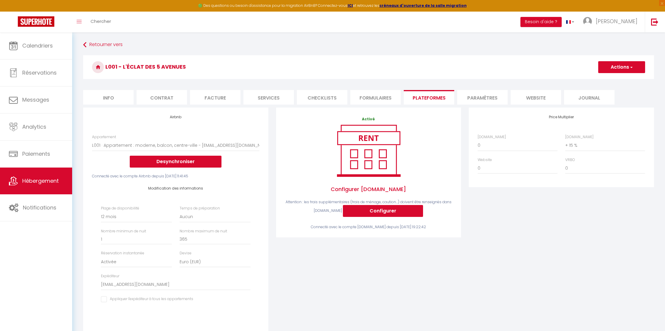
click at [443, 258] on div "Activé Configurer Booking.com Attention : les frais supplémentaires (frais de m…" at bounding box center [368, 222] width 193 height 231
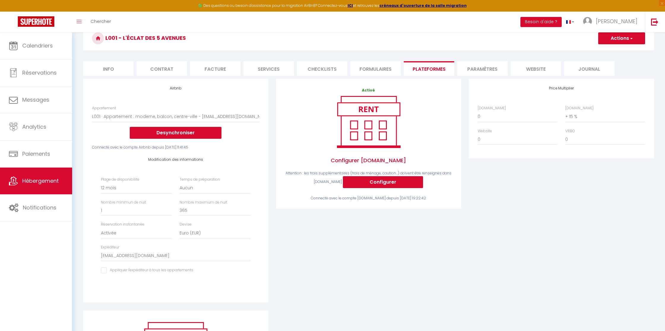
click at [443, 258] on div "Activé Configurer Booking.com Attention : les frais supplémentaires (frais de m…" at bounding box center [368, 194] width 193 height 231
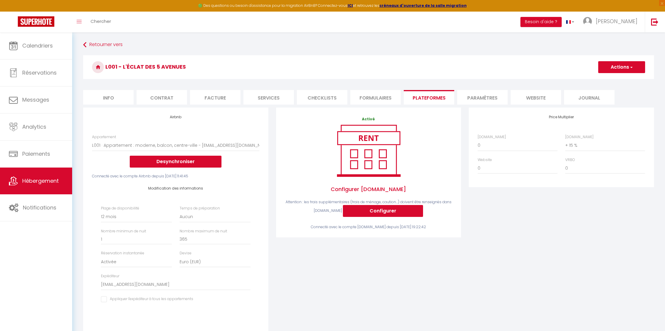
click at [624, 67] on button "Actions" at bounding box center [621, 67] width 47 height 12
click at [613, 78] on link "Enregistrer" at bounding box center [621, 80] width 47 height 8
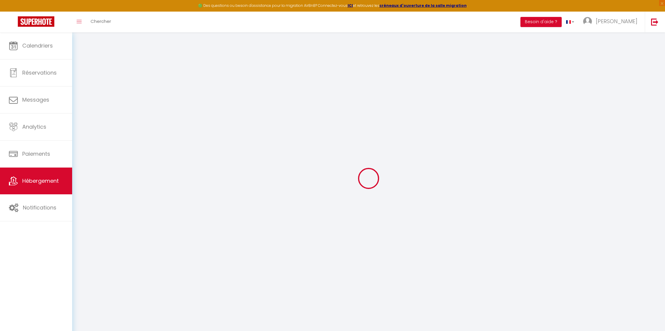
select select "365"
select select "EUR"
select select "9299"
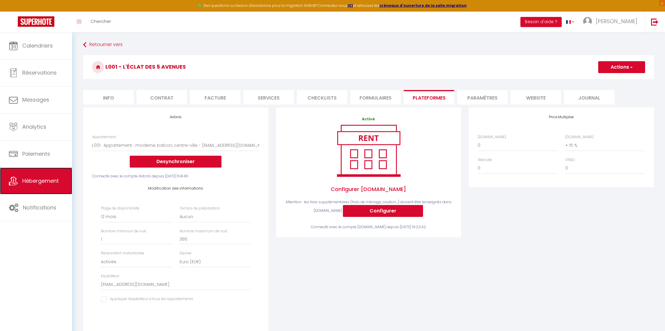
click at [33, 184] on span "Hébergement" at bounding box center [40, 180] width 37 height 7
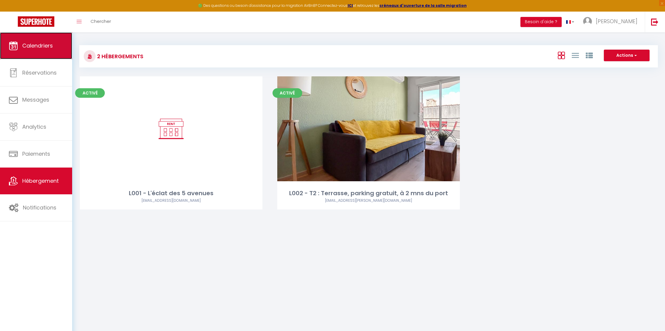
click at [31, 49] on link "Calendriers" at bounding box center [36, 45] width 72 height 27
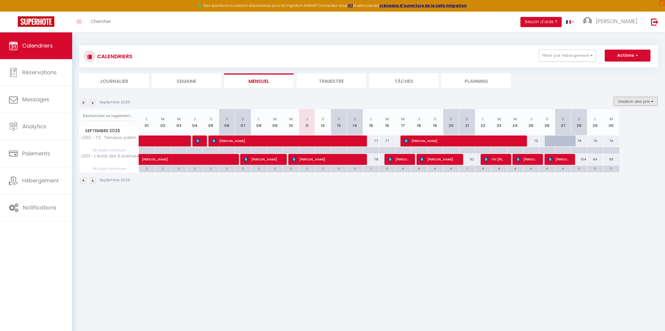
click at [620, 103] on button "Gestion des prix" at bounding box center [636, 101] width 44 height 9
click at [620, 118] on input "Nb Nuits minimum" at bounding box center [630, 120] width 53 height 6
checkbox input "false"
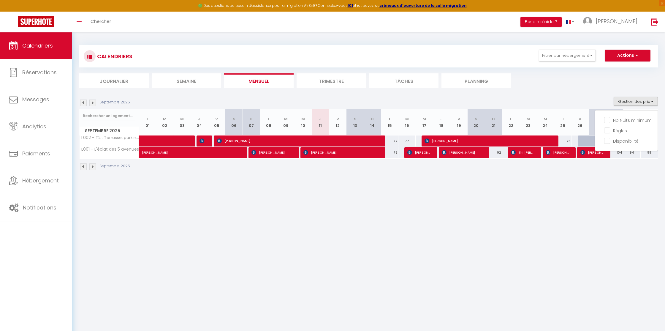
click at [525, 191] on body "🟢 Des questions ou besoin d'assistance pour la migration AirBnB? Connectez-vous…" at bounding box center [332, 197] width 665 height 331
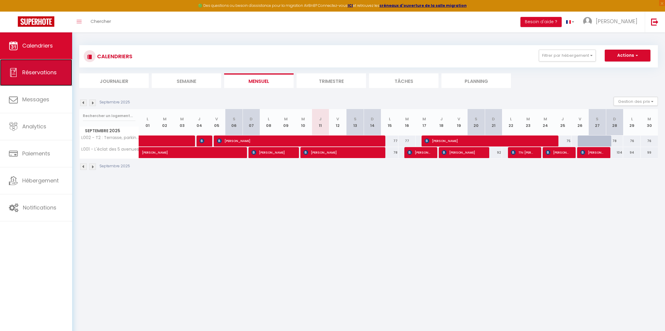
click at [40, 72] on span "Réservations" at bounding box center [39, 72] width 34 height 7
select select "not_cancelled"
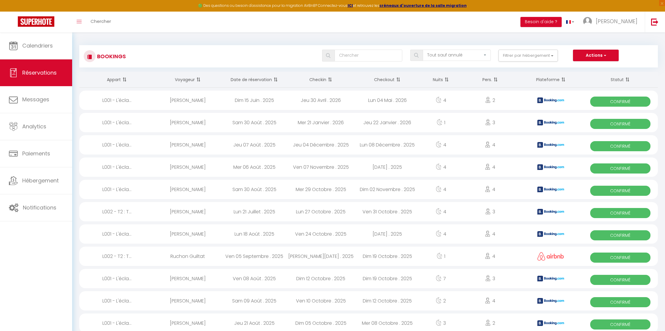
click at [250, 80] on th "Date de réservation" at bounding box center [254, 80] width 66 height 16
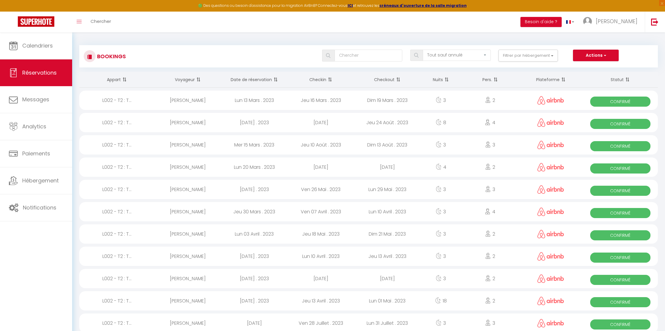
click at [250, 80] on th "Date de réservation" at bounding box center [254, 80] width 66 height 16
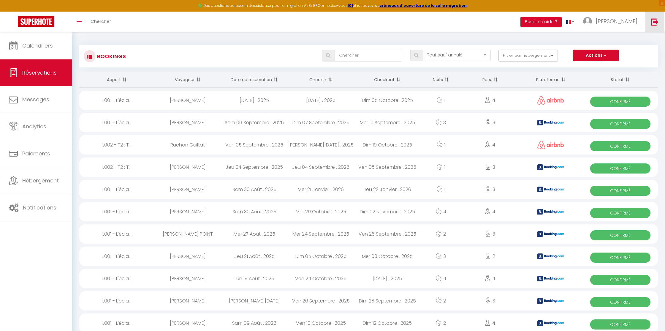
click at [656, 22] on img at bounding box center [654, 21] width 7 height 7
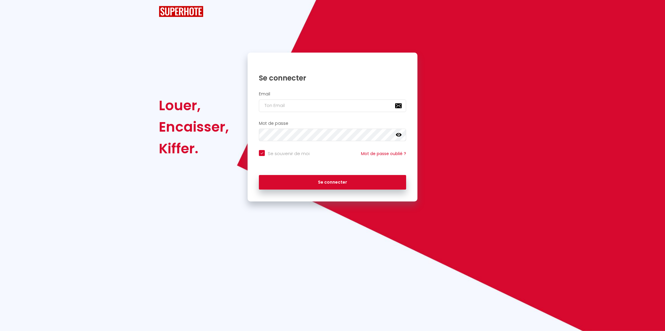
checkbox input "true"
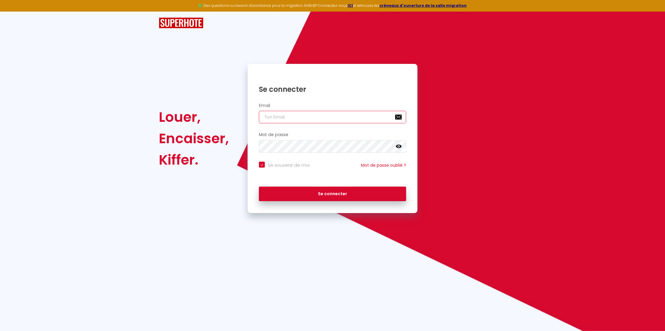
click at [314, 115] on input "email" at bounding box center [332, 117] width 147 height 12
paste input "[EMAIL_ADDRESS][DOMAIN_NAME]"
type input "[EMAIL_ADDRESS][DOMAIN_NAME]"
checkbox input "true"
type input "[EMAIL_ADDRESS][DOMAIN_NAME]"
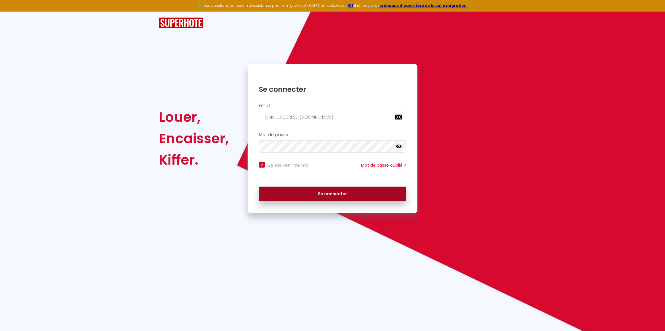
click at [335, 191] on button "Se connecter" at bounding box center [332, 193] width 147 height 15
checkbox input "true"
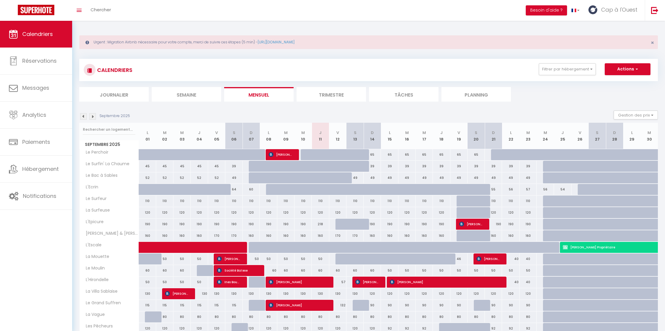
click at [620, 8] on span "Cap à l'Ouest" at bounding box center [619, 9] width 36 height 7
click at [622, 26] on link "Paramètres" at bounding box center [621, 30] width 44 height 10
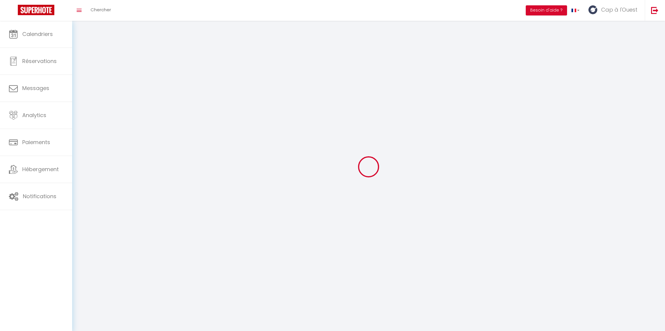
select select "28"
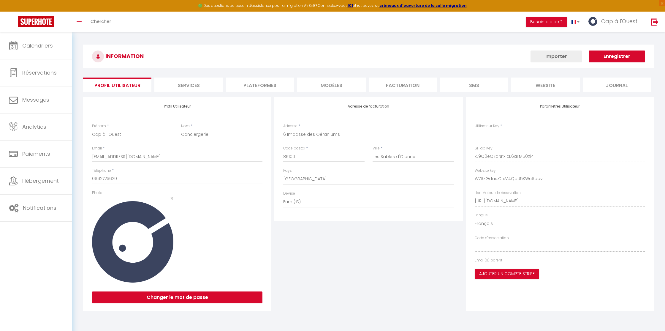
type input "xL9Q0eQkaNrlx1cE6aFM50Xi4"
type input "W76zGdaxtCtxM4QbU5KWu6pov"
type input "[URL][DOMAIN_NAME]"
select select "fr"
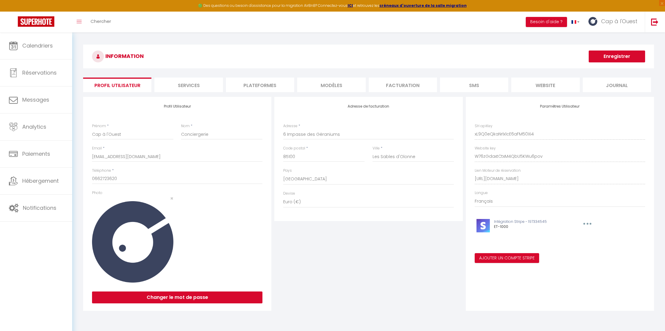
click at [252, 84] on li "Plateformes" at bounding box center [260, 84] width 68 height 15
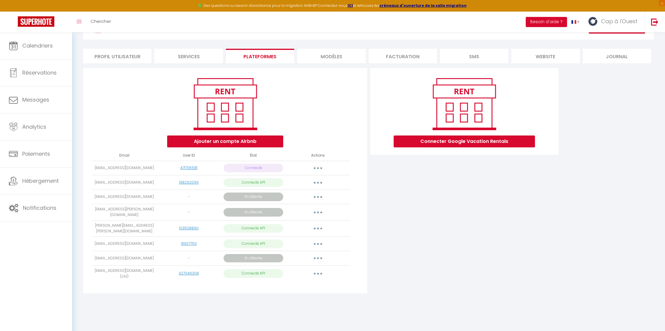
scroll to position [32, 0]
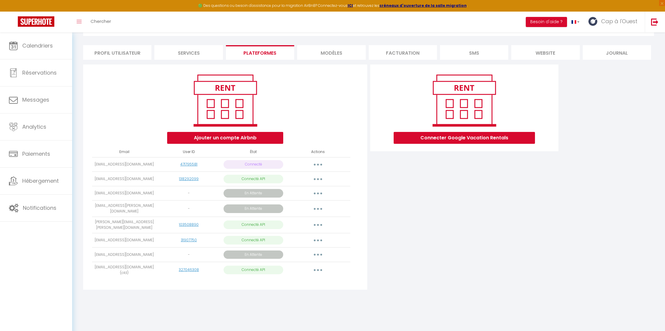
click at [320, 266] on button "button" at bounding box center [318, 269] width 17 height 9
click at [306, 278] on link "Importer les appartements" at bounding box center [292, 283] width 66 height 10
select select "60056"
select select
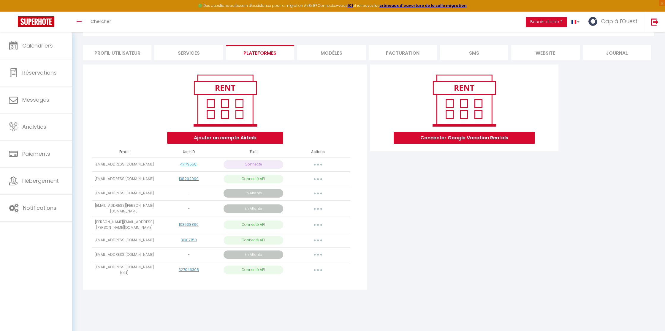
select select
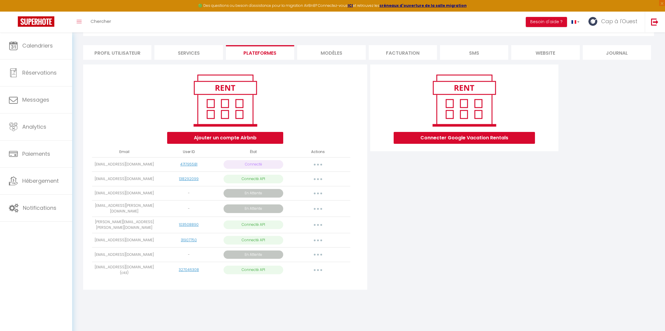
select select
select select "60008"
select select
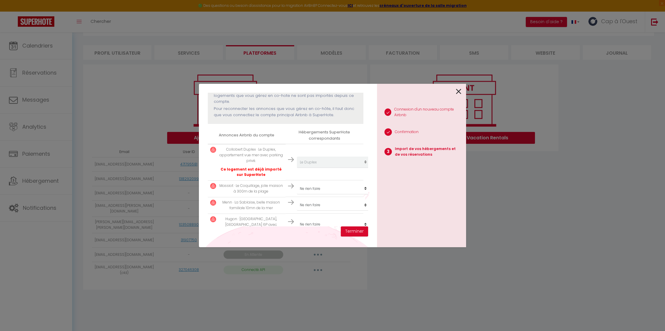
scroll to position [94, 0]
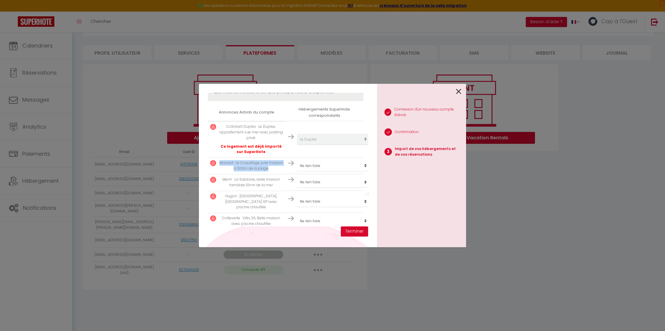
drag, startPoint x: 221, startPoint y: 164, endPoint x: 271, endPoint y: 170, distance: 50.8
click at [271, 170] on p "Massiot · Le Coquillage, jolie maison à 300m de la plage" at bounding box center [251, 165] width 64 height 11
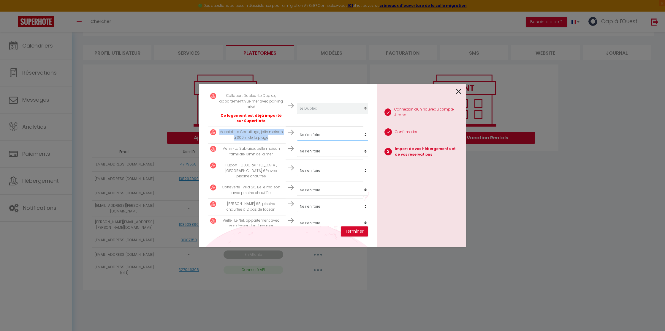
click at [344, 134] on select "Créer un nouvel hébergement Ne rien faire Le Coquillage La Mouette Le Moulin L'…" at bounding box center [333, 134] width 73 height 11
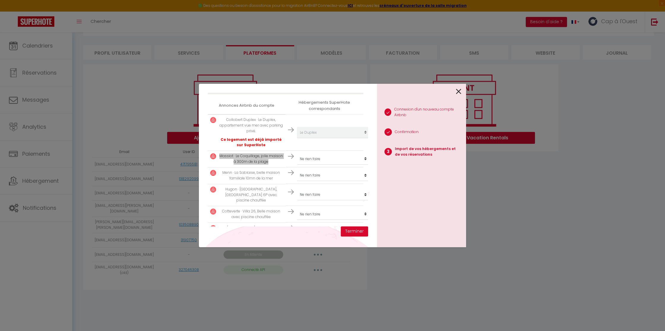
scroll to position [105, 0]
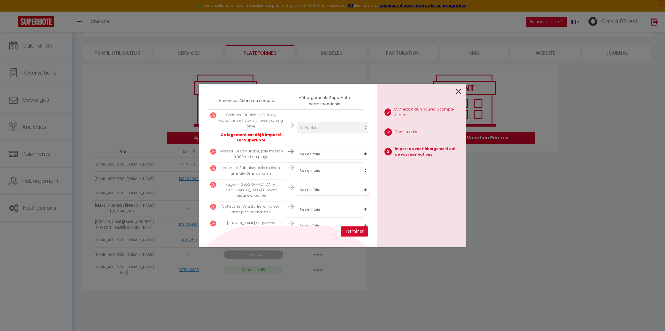
click at [253, 123] on p "Collobert Duplex · Le Duplex, appartement vue mer avec parking privé." at bounding box center [251, 120] width 64 height 17
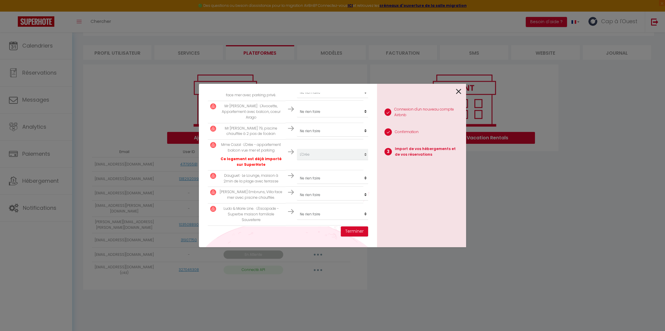
scroll to position [397, 0]
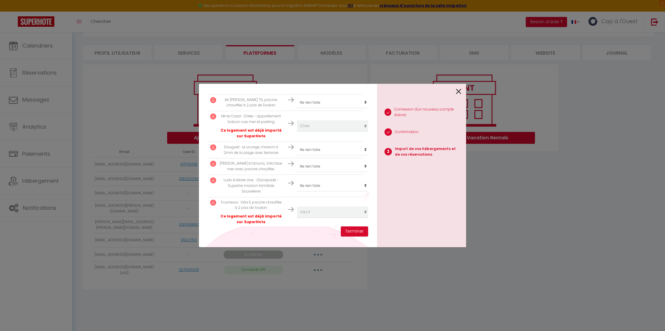
click at [457, 91] on icon at bounding box center [458, 91] width 5 height 9
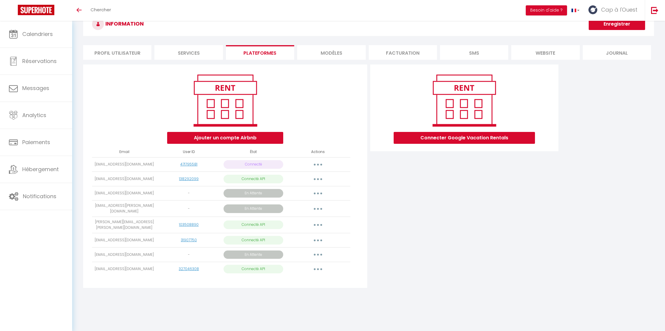
click at [313, 264] on button "button" at bounding box center [318, 268] width 17 height 9
click at [307, 279] on link "Importer les appartements" at bounding box center [292, 282] width 66 height 10
select select
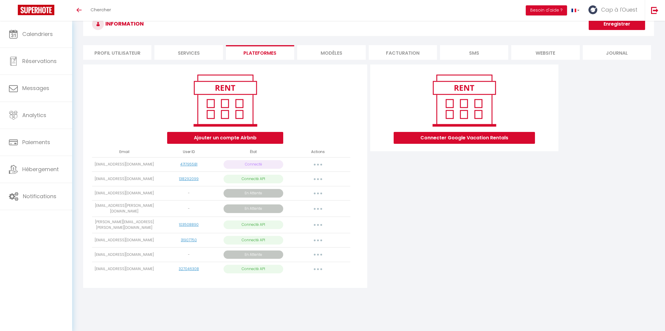
select select
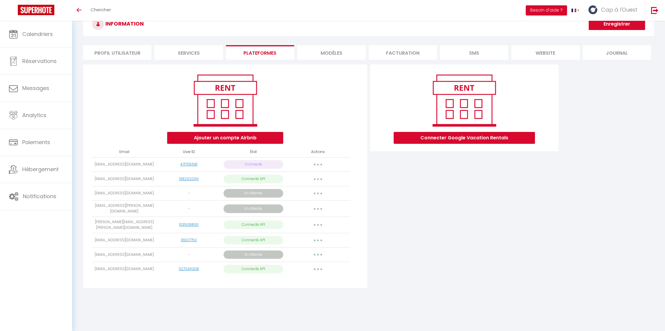
select select
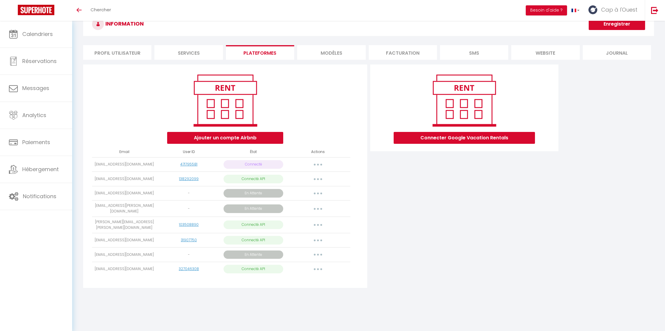
select select
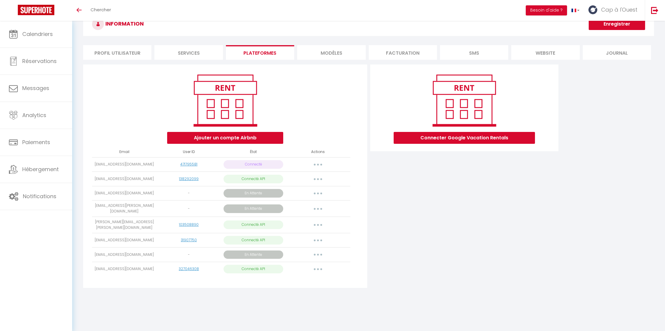
select select
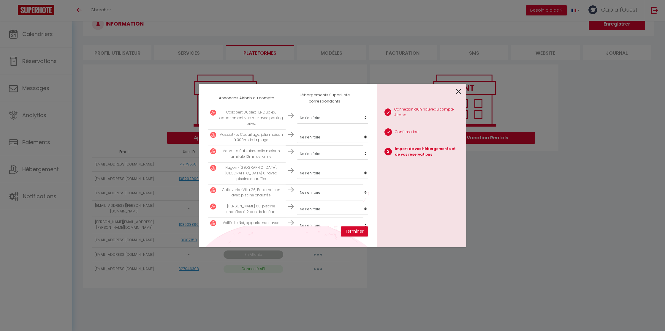
scroll to position [104, 0]
click at [455, 92] on div at bounding box center [419, 91] width 84 height 14
click at [457, 89] on icon at bounding box center [458, 91] width 5 height 9
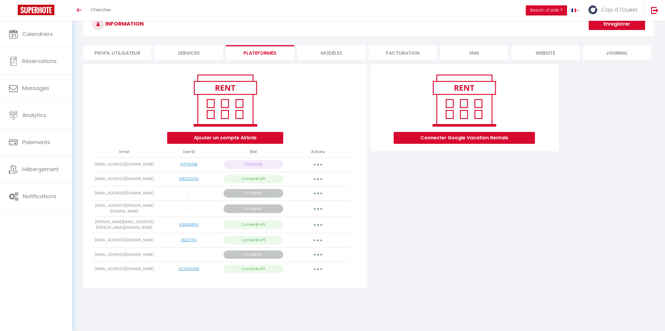
click at [369, 249] on div "Connecter Google Vacation Rentals" at bounding box center [464, 177] width 191 height 227
click at [323, 267] on button "button" at bounding box center [318, 268] width 17 height 9
click at [313, 278] on link "Importer les appartements" at bounding box center [292, 282] width 66 height 10
select select "60056"
select select "64025"
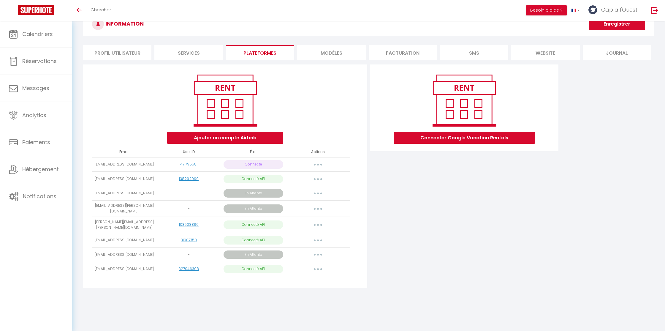
select select "60882"
select select "62715"
select select "68401"
select select "60611"
select select "59968"
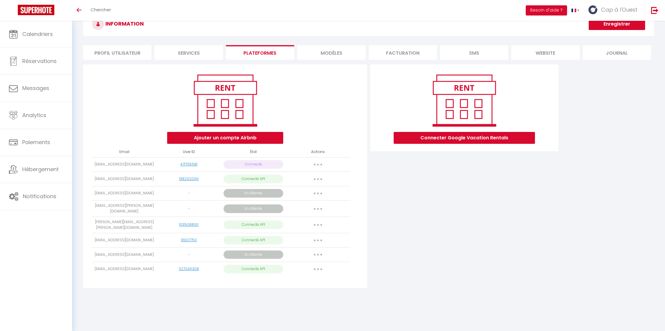
select select "60968"
select select "60728"
select select "60008"
select select "60878"
select select "60271"
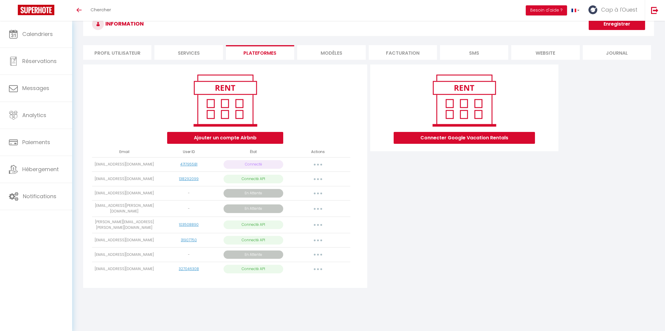
select select "60009"
select select "60972"
select select "63843"
select select "60013"
select select "61088"
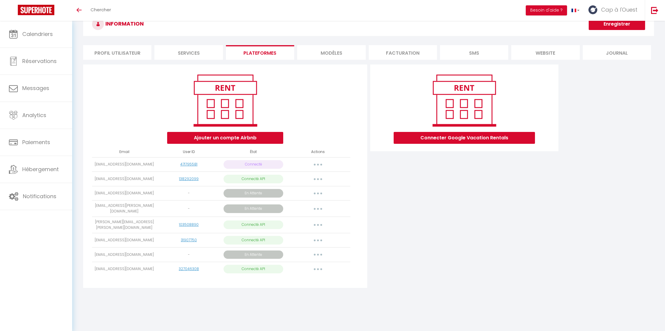
select select
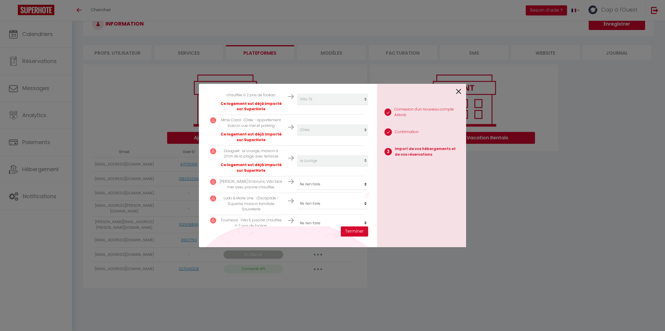
scroll to position [581, 0]
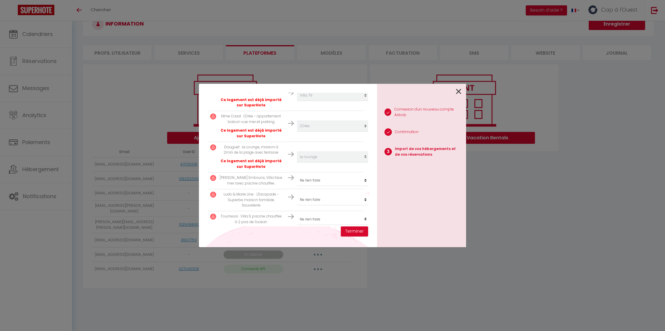
click at [459, 89] on icon at bounding box center [458, 91] width 5 height 9
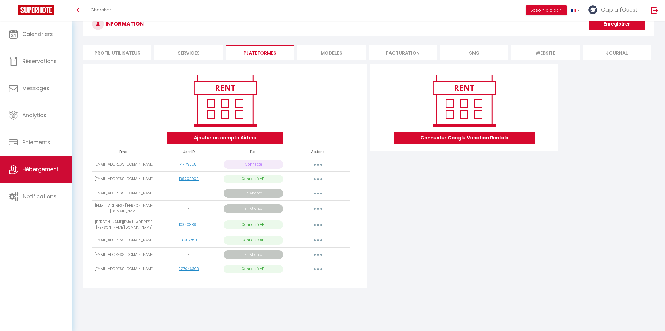
click at [32, 169] on span "Hébergement" at bounding box center [40, 168] width 37 height 7
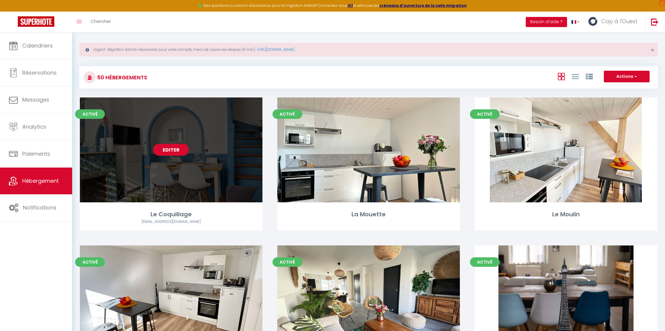
scroll to position [3, 0]
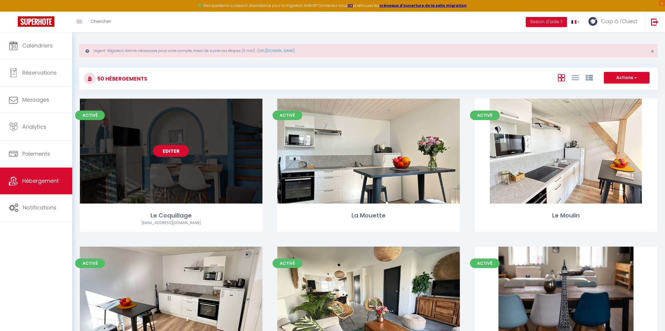
click at [169, 153] on link "Editer" at bounding box center [171, 151] width 36 height 12
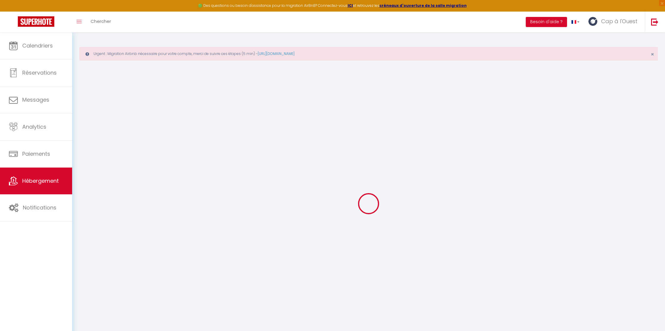
select select "+ 3 %"
select select "+ 15 %"
select select "+ 6 %"
select select
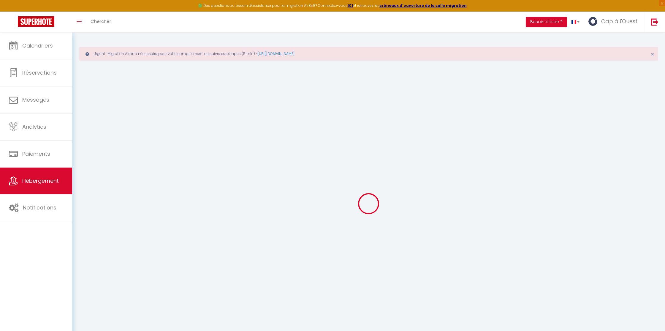
checkbox input "false"
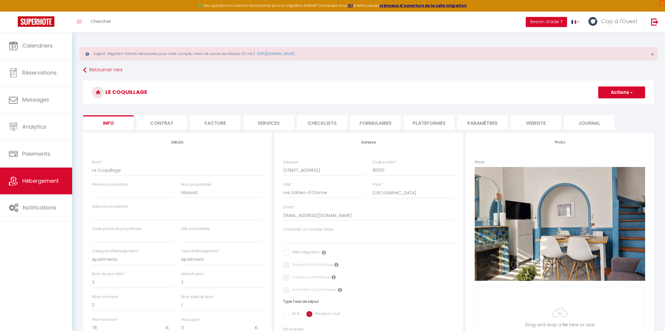
click at [431, 123] on li "Plateformes" at bounding box center [429, 122] width 50 height 15
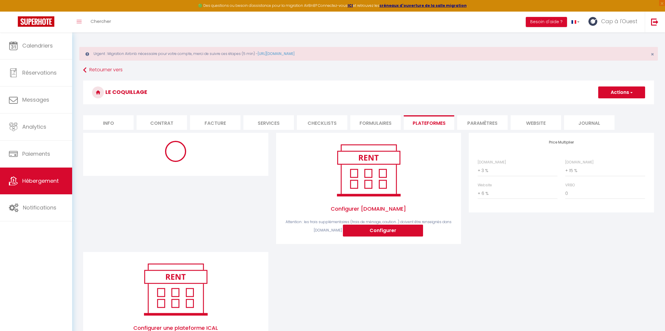
select select "EUR"
select select
select select "19394-43775929"
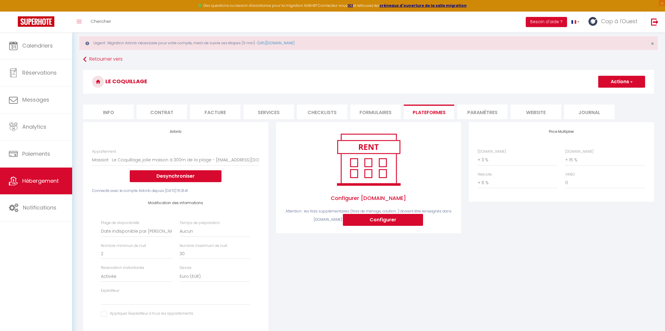
scroll to position [8, 0]
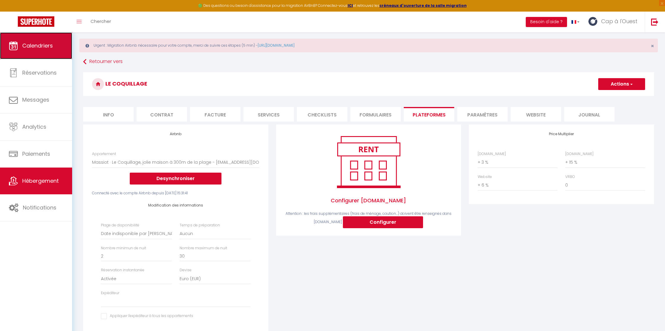
click at [37, 52] on link "Calendriers" at bounding box center [36, 45] width 72 height 27
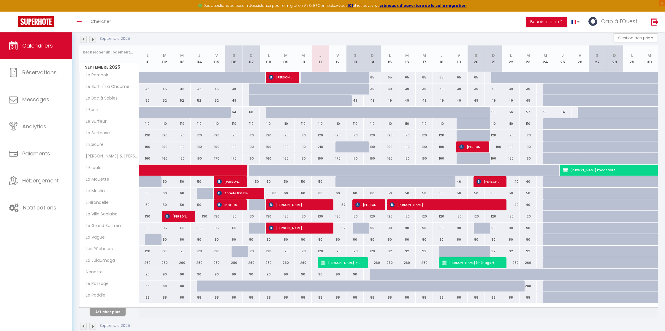
scroll to position [89, 0]
click at [278, 156] on div "160" at bounding box center [285, 158] width 17 height 11
type input "160"
type input "[DATE]"
type input "Mer 10 Septembre 2025"
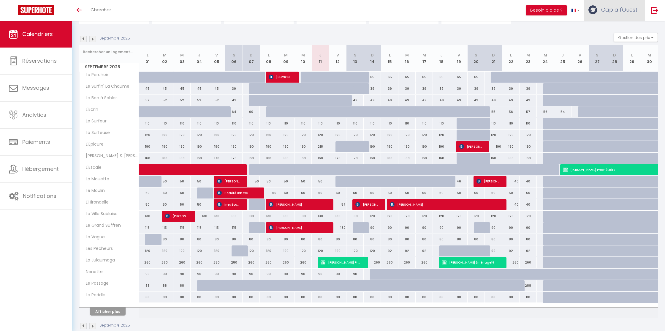
click at [617, 9] on span "Cap à l'Ouest" at bounding box center [619, 9] width 36 height 7
click at [612, 26] on link "Paramètres" at bounding box center [621, 30] width 44 height 10
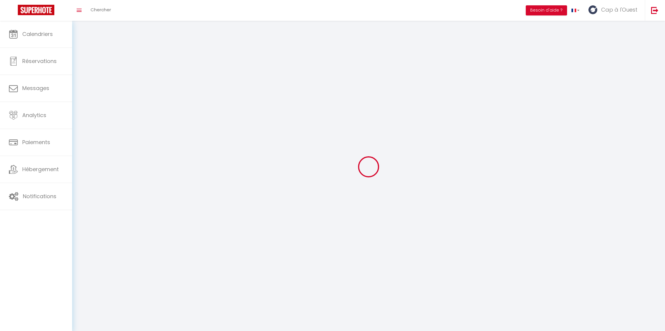
type input "Cap à l'Ouest"
type input "Conciergerie"
type input "0662723620"
type input "6 Impasse des Géraniums"
type input "85100"
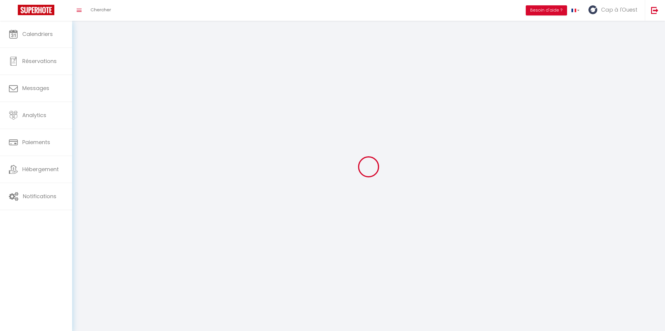
type input "Les Sables d'Olonne"
type input "xL9Q0eQkaNrlx1cE6aFM50Xi4"
type input "W76zGdaxtCtxM4QbU5KWu6pov"
type input "[URL][DOMAIN_NAME]"
select select "28"
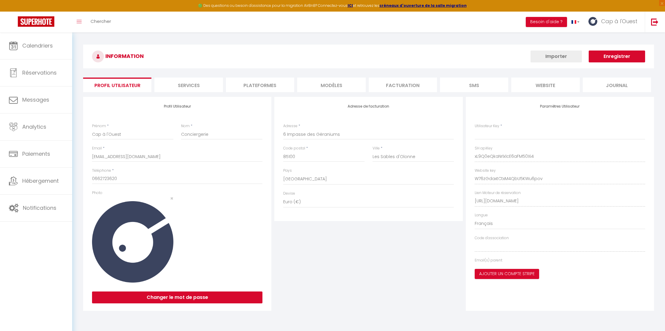
type input "xL9Q0eQkaNrlx1cE6aFM50Xi4"
type input "W76zGdaxtCtxM4QbU5KWu6pov"
type input "[URL][DOMAIN_NAME]"
select select "fr"
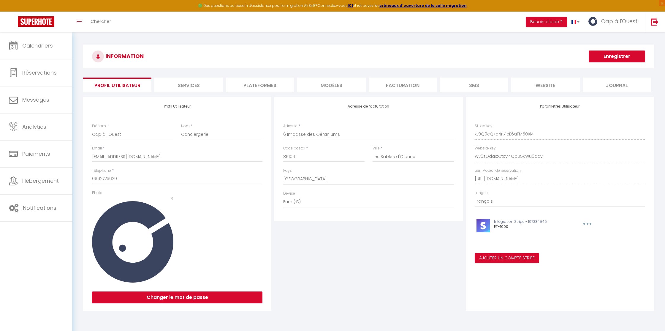
click at [257, 81] on li "Plateformes" at bounding box center [260, 84] width 68 height 15
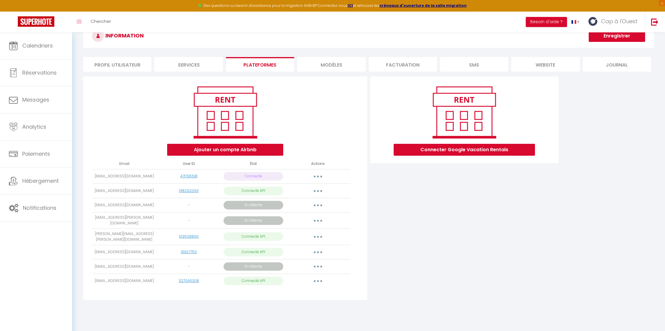
scroll to position [27, 0]
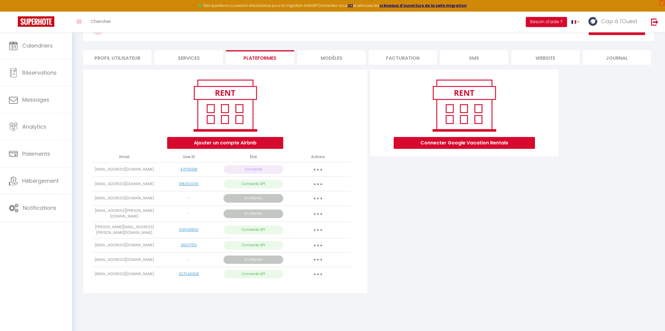
drag, startPoint x: 104, startPoint y: 255, endPoint x: 159, endPoint y: 255, distance: 54.6
click at [159, 255] on tr "[EMAIL_ADDRESS][DOMAIN_NAME] - En Attente Obtenir le lien de connexion Importer…" at bounding box center [221, 259] width 258 height 15
click at [318, 255] on button "button" at bounding box center [318, 259] width 17 height 9
click at [390, 256] on div "Connecter Google Vacation Rentals" at bounding box center [464, 182] width 191 height 227
click at [320, 169] on button "button" at bounding box center [318, 169] width 17 height 9
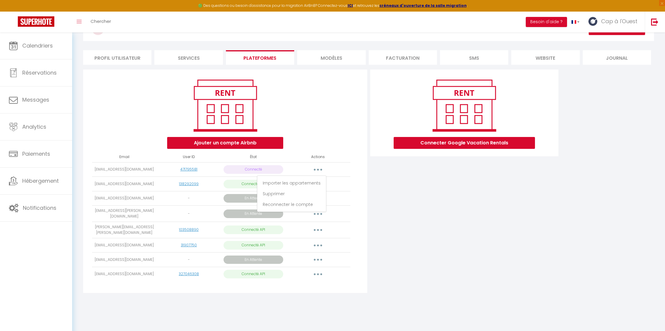
click at [429, 208] on div "Connecter Google Vacation Rentals" at bounding box center [464, 182] width 191 height 227
click at [401, 227] on div "Connecter Google Vacation Rentals" at bounding box center [464, 182] width 191 height 227
click at [652, 22] on img at bounding box center [654, 21] width 7 height 7
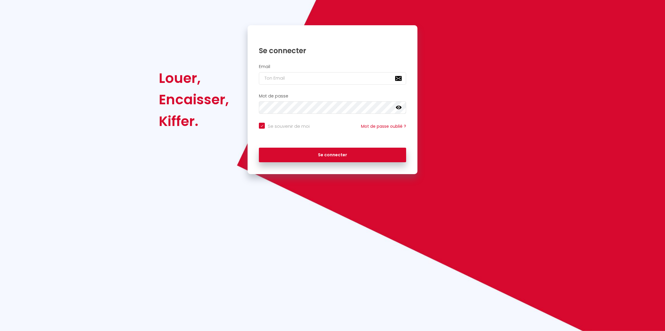
checkbox input "true"
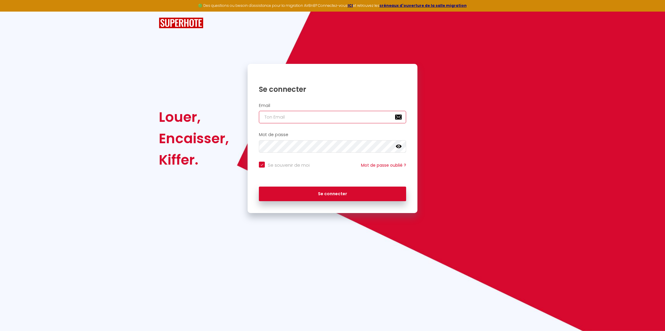
click at [318, 119] on input "email" at bounding box center [332, 117] width 147 height 12
paste input "[EMAIL_ADDRESS][DOMAIN_NAME]"
type input "[EMAIL_ADDRESS][DOMAIN_NAME]"
checkbox input "true"
type input "[EMAIL_ADDRESS][DOMAIN_NAME]"
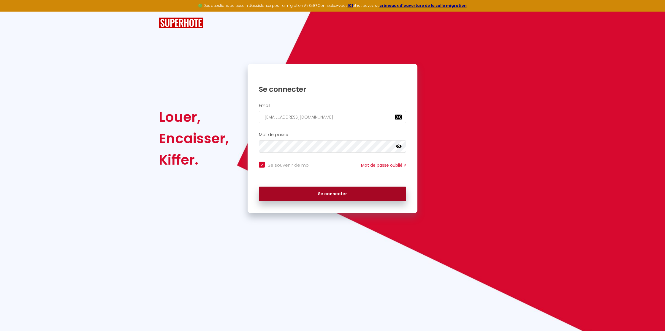
click at [329, 193] on button "Se connecter" at bounding box center [332, 193] width 147 height 15
checkbox input "true"
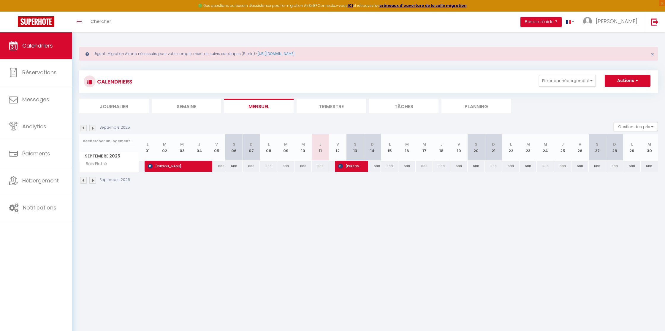
click at [628, 16] on link "[PERSON_NAME]" at bounding box center [612, 22] width 66 height 21
click at [623, 43] on link "Paramètres" at bounding box center [621, 41] width 44 height 10
select select "28"
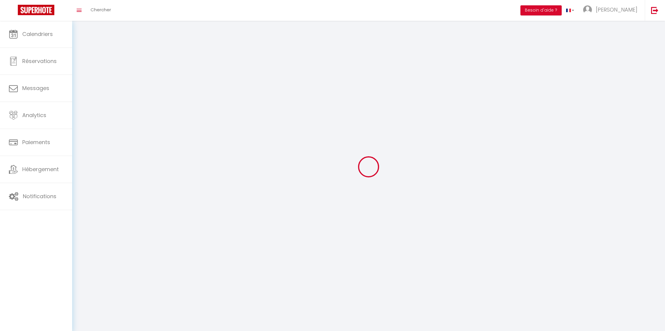
type input "p2xtFPAdOqNYqnSg9ojZxkU2o"
type input "lDMGPQc96OTjcY6ahairkBv09"
type input "[URL][DOMAIN_NAME]"
select select "fr"
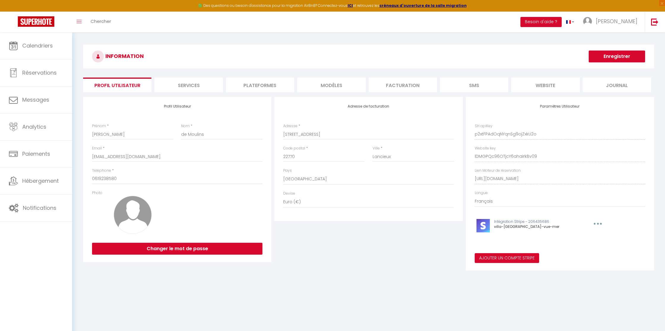
click at [269, 84] on li "Plateformes" at bounding box center [260, 84] width 68 height 15
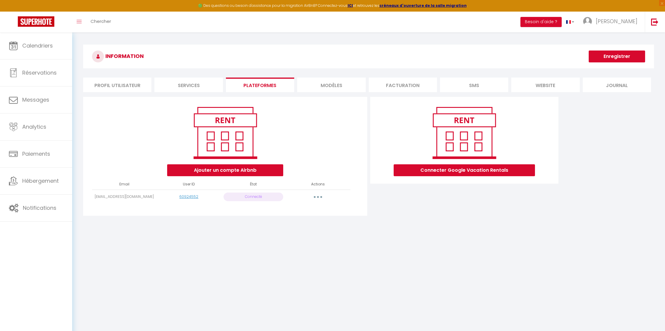
click at [317, 196] on button "button" at bounding box center [318, 196] width 17 height 9
click at [311, 230] on link "Reconnecter le compte" at bounding box center [292, 231] width 66 height 10
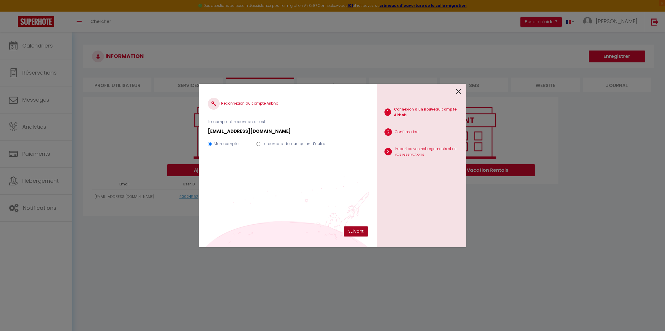
click at [344, 230] on button "Suivant" at bounding box center [356, 231] width 24 height 10
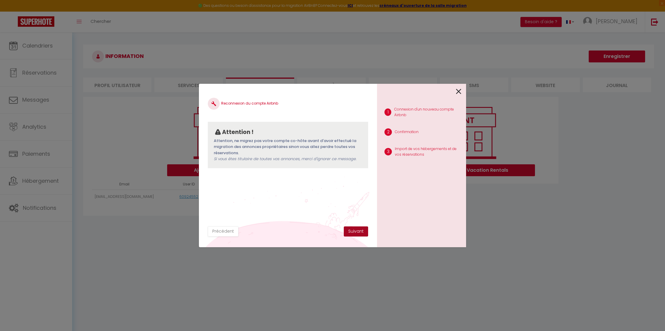
click at [352, 230] on button "Suivant" at bounding box center [356, 231] width 24 height 10
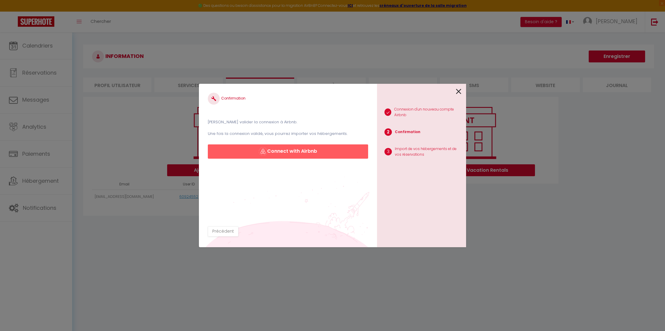
click at [459, 92] on icon at bounding box center [458, 91] width 5 height 9
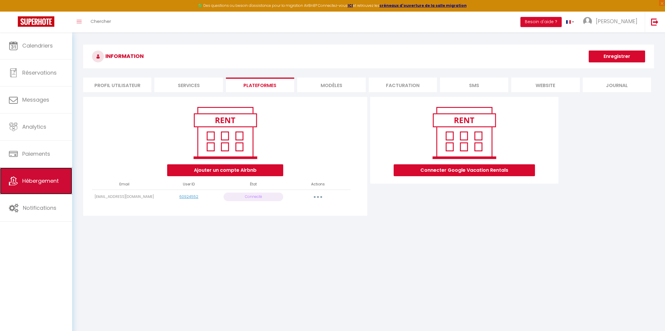
click at [23, 181] on span "Hébergement" at bounding box center [40, 180] width 37 height 7
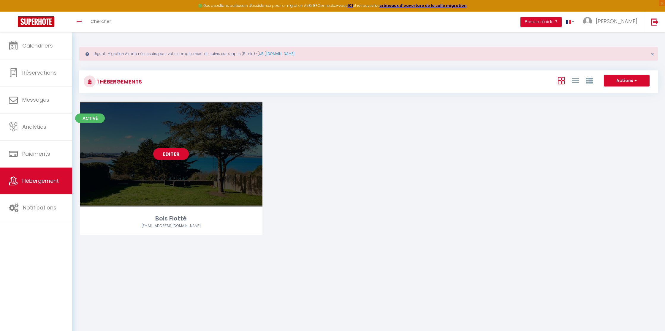
click at [175, 156] on link "Editer" at bounding box center [171, 154] width 36 height 12
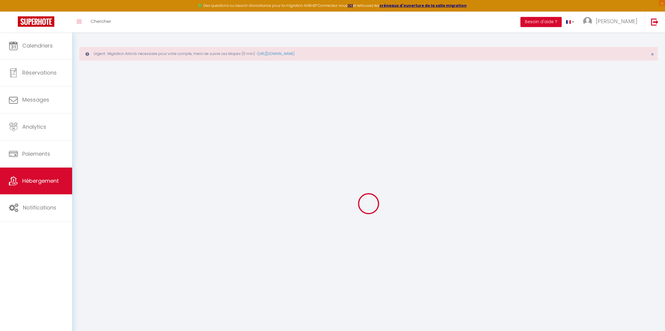
select select "1835-11545450"
checkbox input "false"
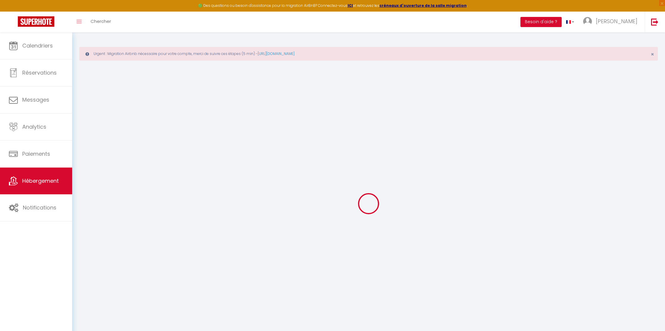
select select "-1"
select select "EUR"
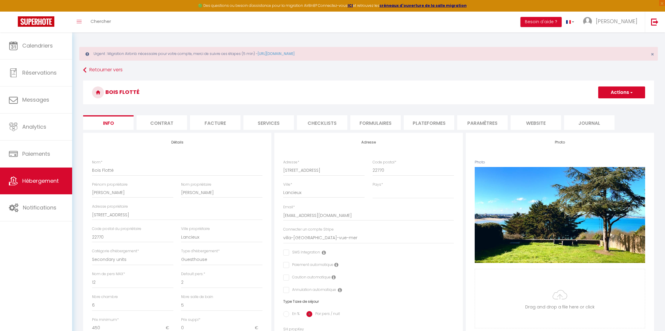
click at [433, 123] on li "Plateformes" at bounding box center [429, 122] width 50 height 15
select select
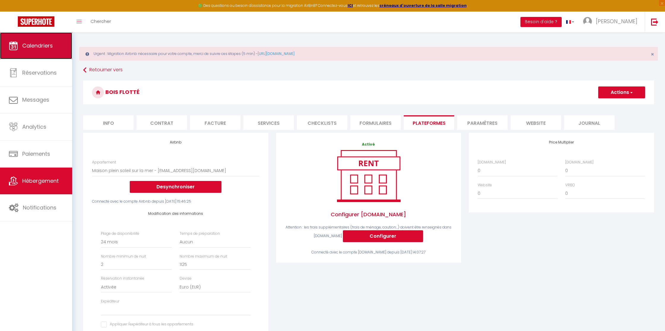
click at [39, 46] on span "Calendriers" at bounding box center [37, 45] width 31 height 7
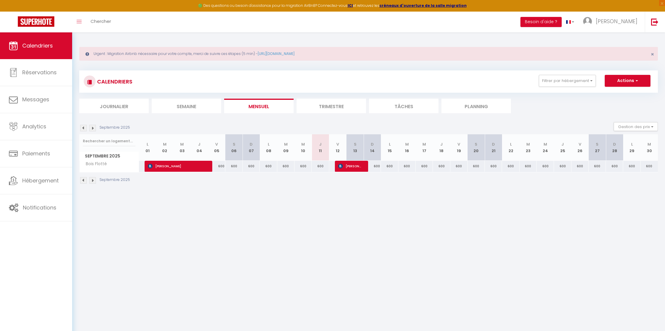
click at [328, 104] on li "Trimestre" at bounding box center [331, 106] width 69 height 15
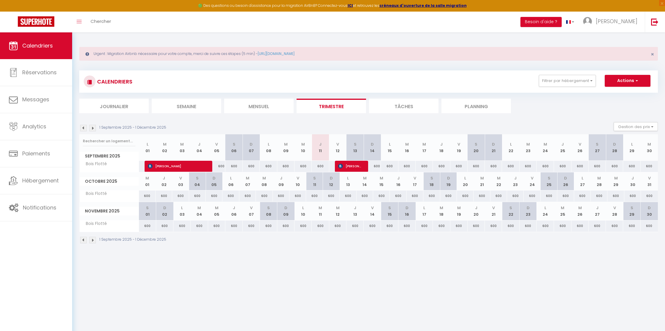
click at [83, 128] on img at bounding box center [83, 128] width 7 height 7
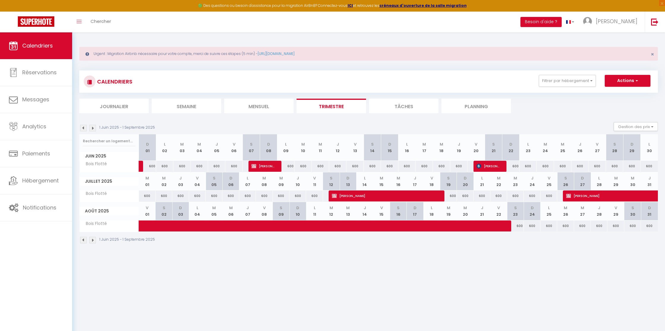
click at [83, 128] on img at bounding box center [83, 128] width 7 height 7
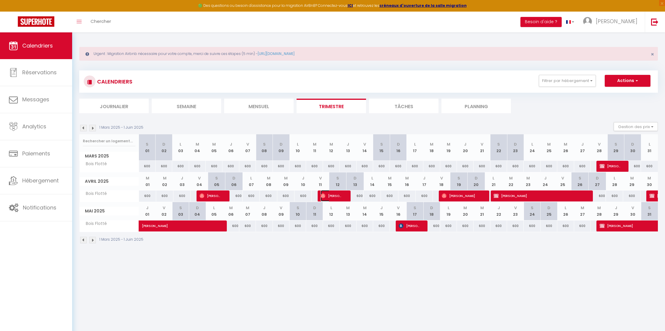
click at [327, 195] on span "[PERSON_NAME]" at bounding box center [332, 195] width 22 height 11
select select "OK"
select select "1"
select select "0"
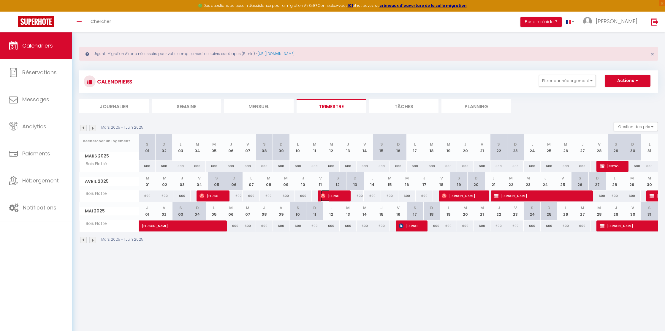
select select "1"
select select
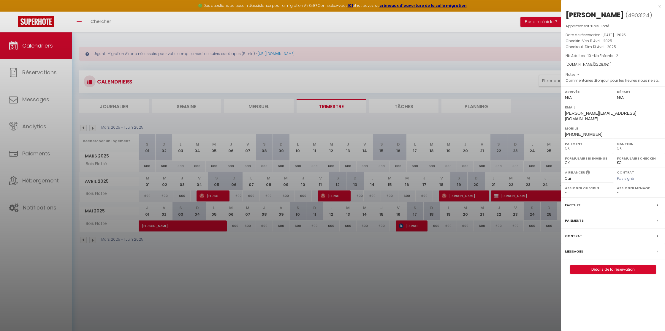
click at [262, 267] on div at bounding box center [332, 165] width 665 height 331
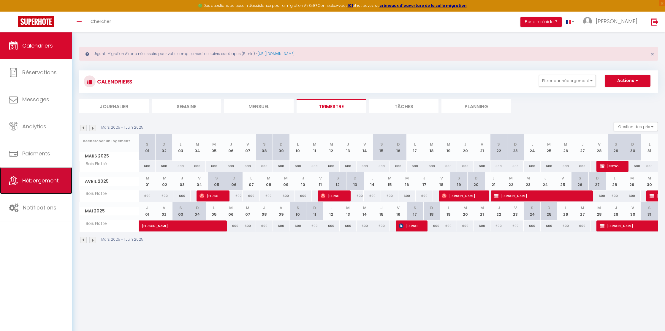
click at [32, 177] on span "Hébergement" at bounding box center [40, 180] width 37 height 7
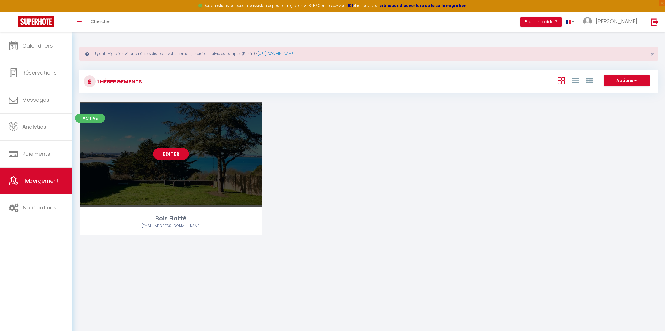
click at [166, 154] on link "Editer" at bounding box center [171, 154] width 36 height 12
select select "3"
select select "2"
select select "1"
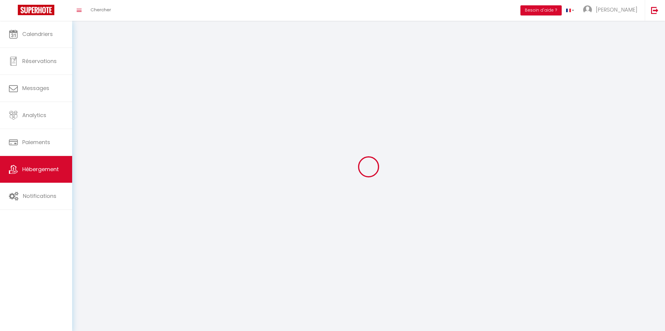
select select
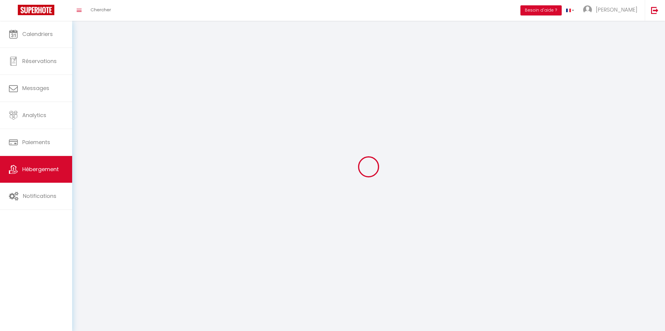
select select
checkbox input "false"
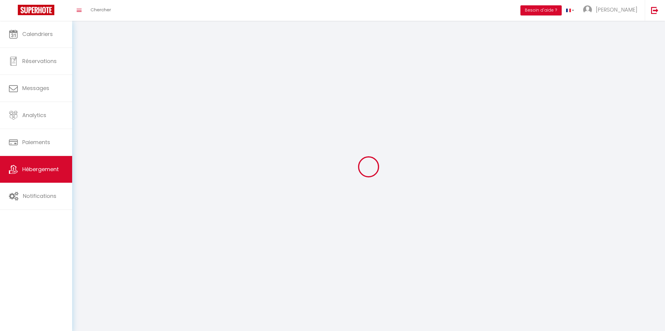
checkbox input "false"
select select
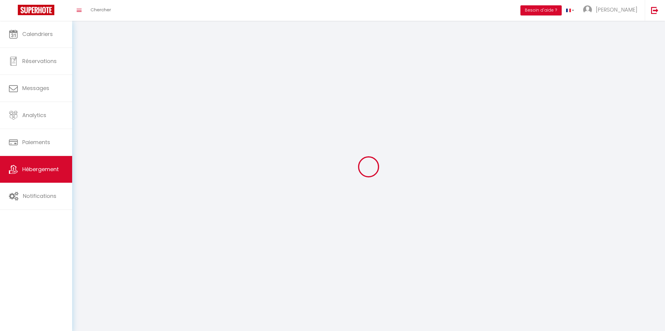
select select
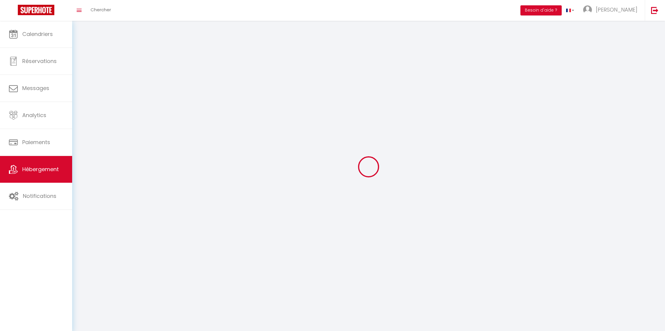
select select
checkbox input "false"
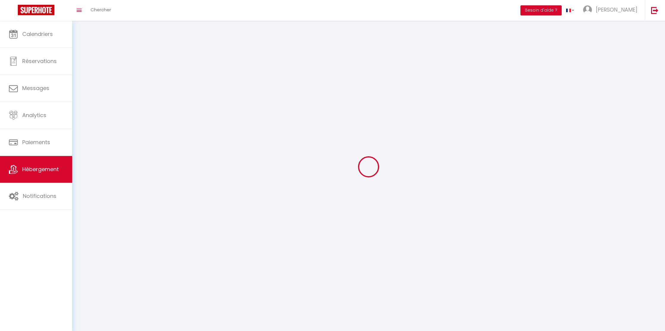
select select
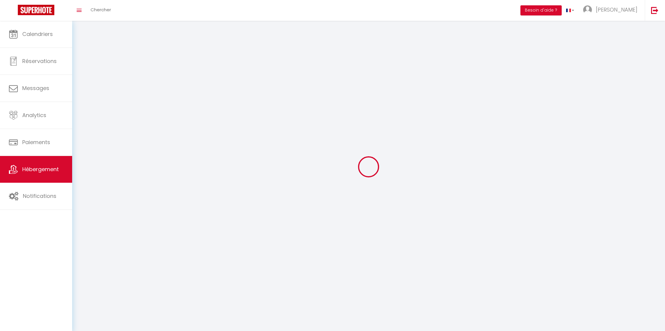
select select
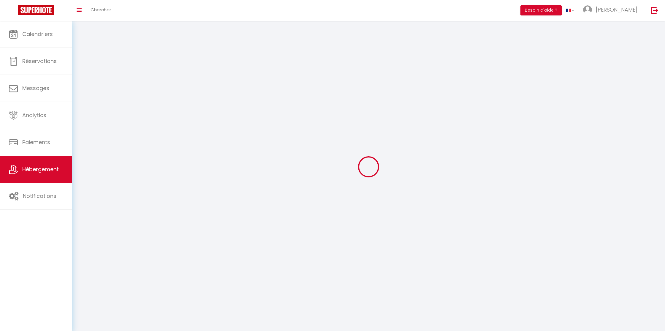
checkbox input "false"
select select
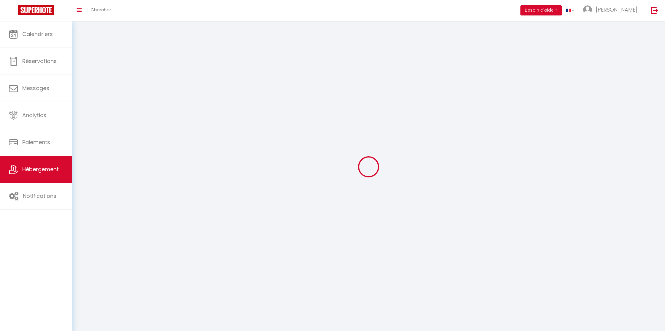
select select
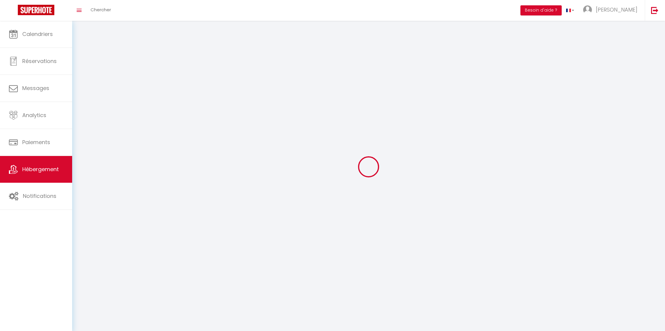
select select
checkbox input "false"
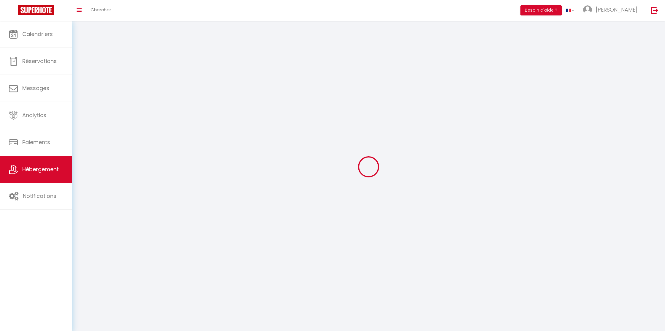
checkbox input "false"
select select
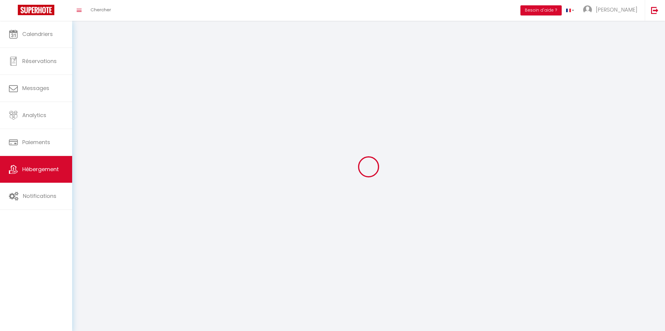
select select
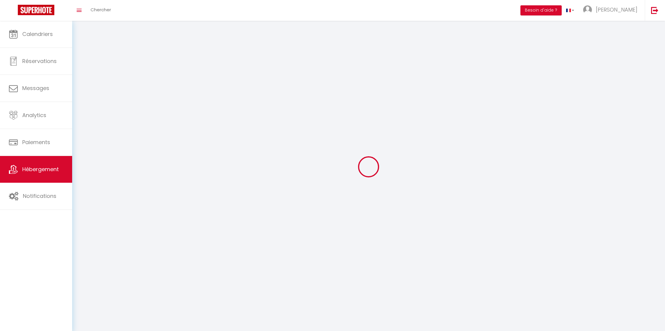
select select
checkbox input "false"
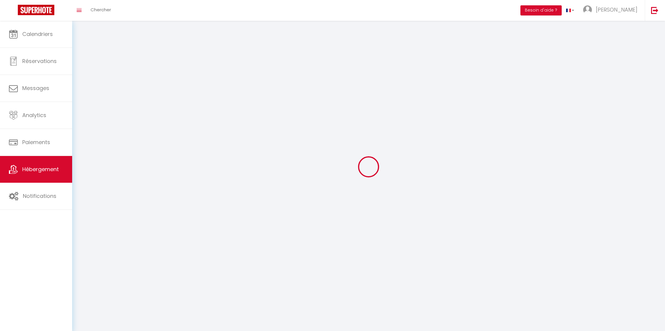
select select
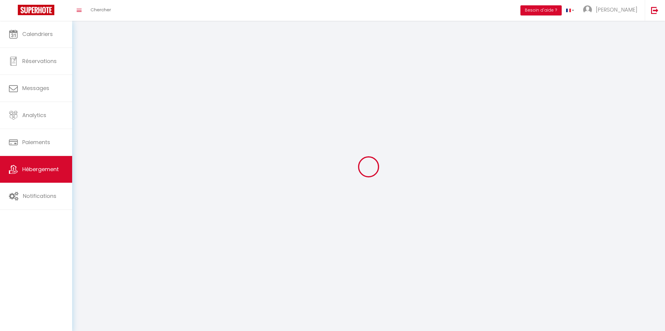
select select
checkbox input "false"
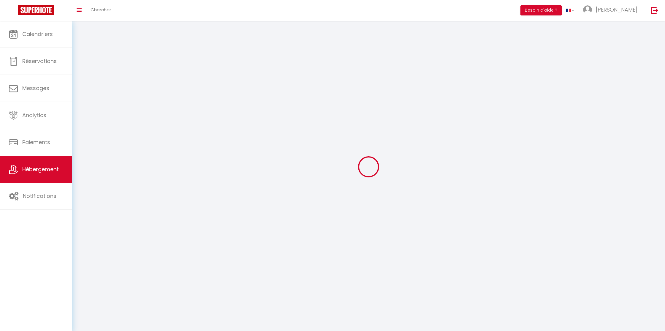
checkbox input "false"
select select
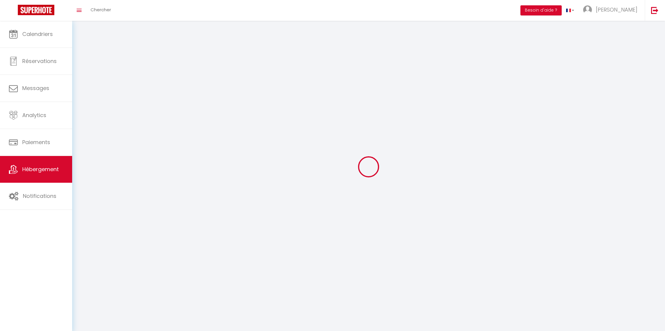
select select
checkbox input "false"
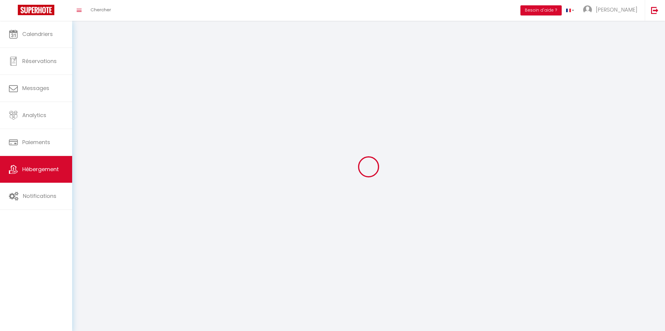
checkbox input "false"
select select
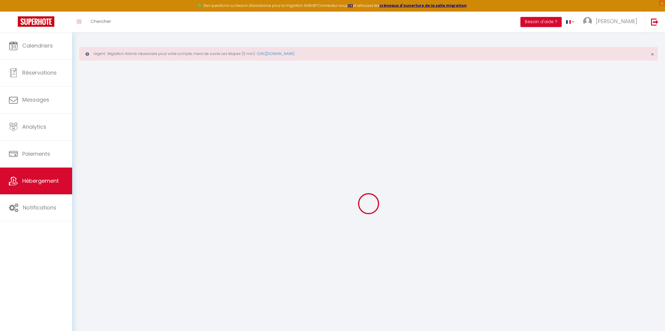
select select "1835-11545450"
checkbox input "false"
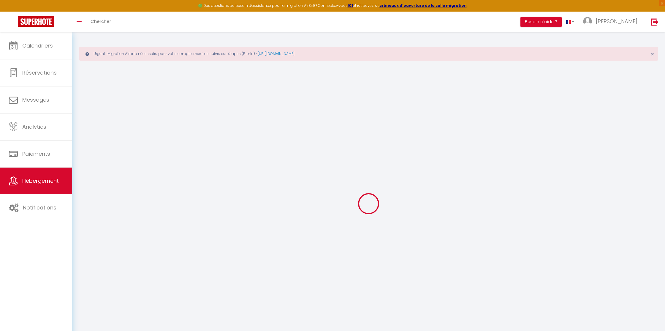
select select "17:00"
select select "23:45"
select select "09:45"
select select "30"
select select "15"
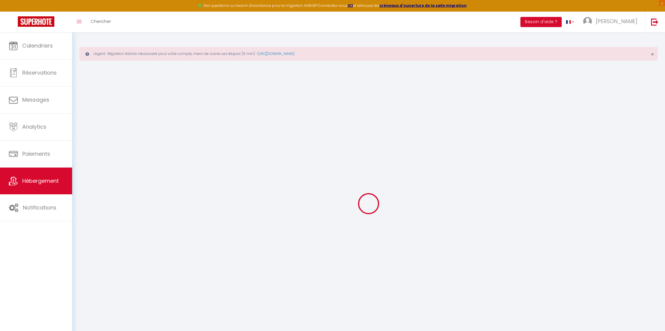
select select "-1"
select select "EUR"
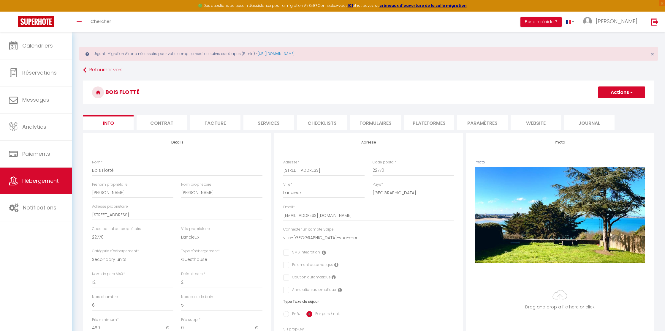
click at [428, 125] on li "Plateformes" at bounding box center [429, 122] width 50 height 15
select select
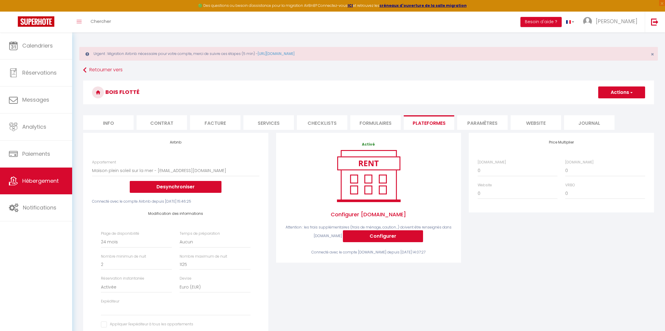
click at [428, 125] on li "Plateformes" at bounding box center [429, 122] width 50 height 15
click at [38, 50] on link "Calendriers" at bounding box center [36, 45] width 72 height 27
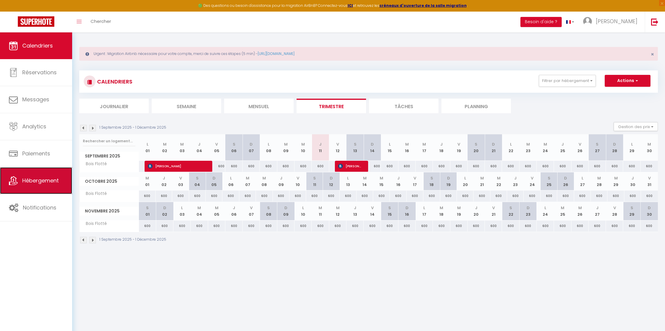
click at [33, 182] on span "Hébergement" at bounding box center [40, 180] width 37 height 7
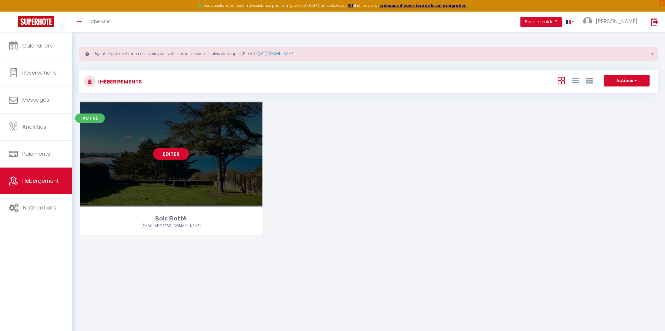
click at [169, 152] on link "Editer" at bounding box center [171, 154] width 36 height 12
select select "3"
select select "2"
select select "1"
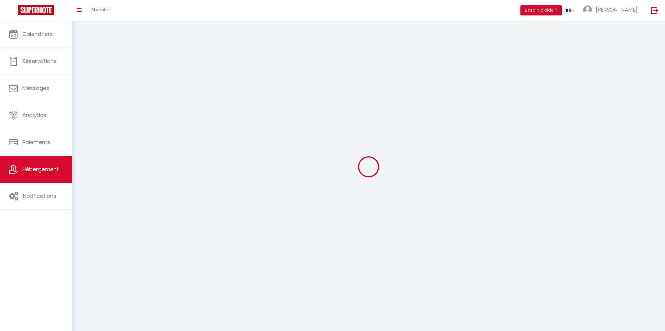
select select
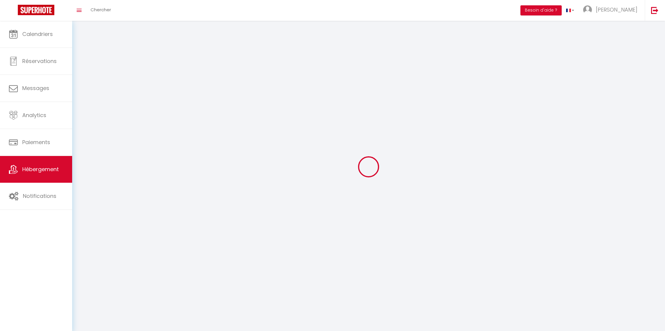
select select
checkbox input "false"
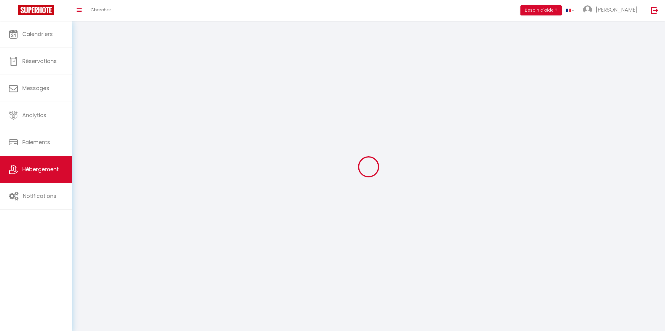
select select
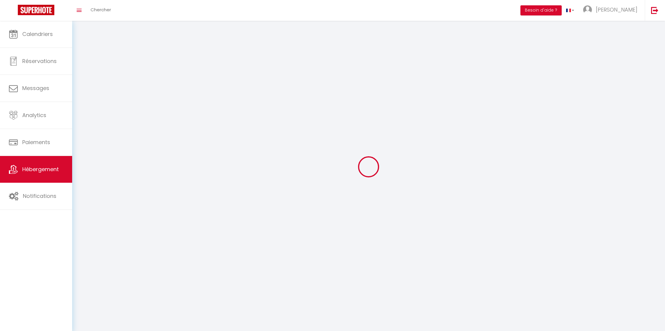
select select
checkbox input "false"
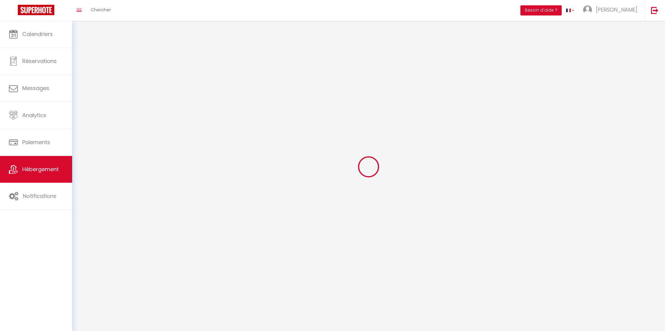
checkbox input "false"
select select
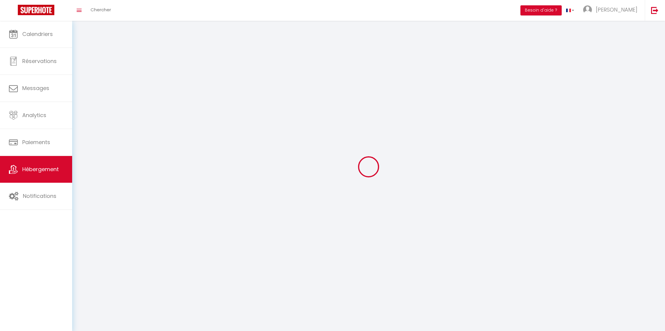
select select
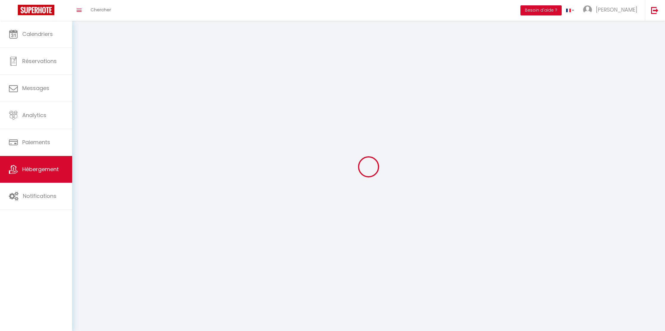
select select
checkbox input "false"
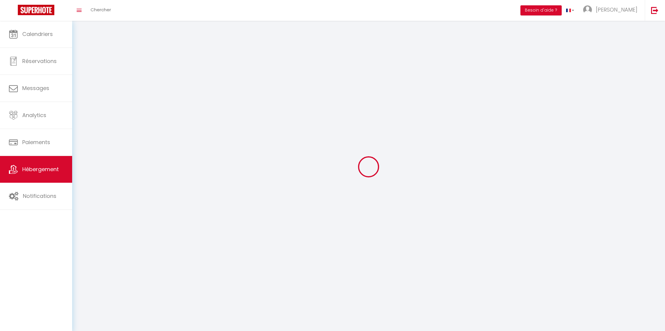
select select
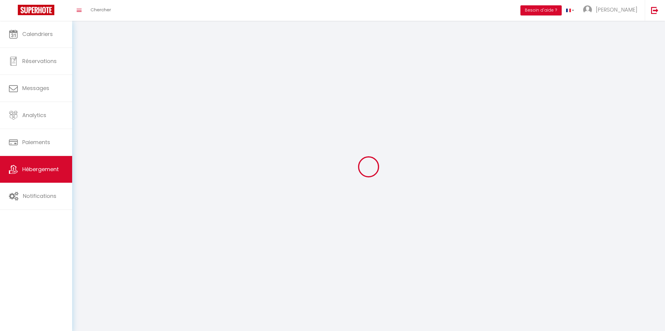
select select
checkbox input "false"
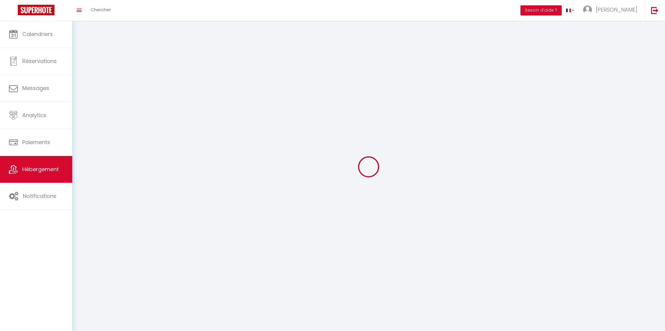
checkbox input "false"
select select
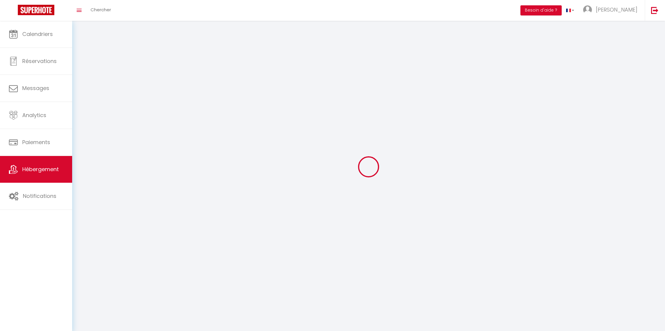
select select
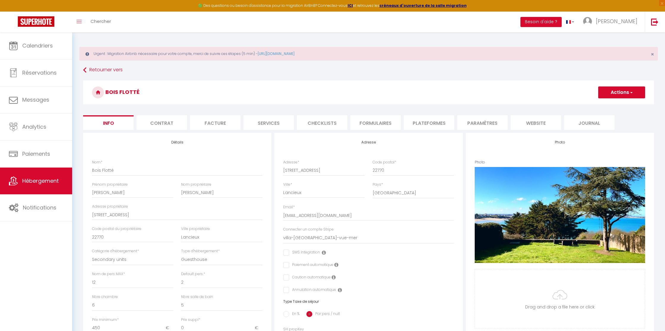
click at [480, 122] on li "Paramètres" at bounding box center [482, 122] width 50 height 15
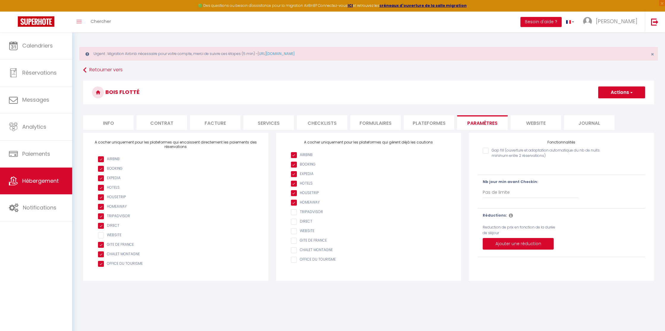
click at [433, 120] on li "Plateformes" at bounding box center [429, 122] width 50 height 15
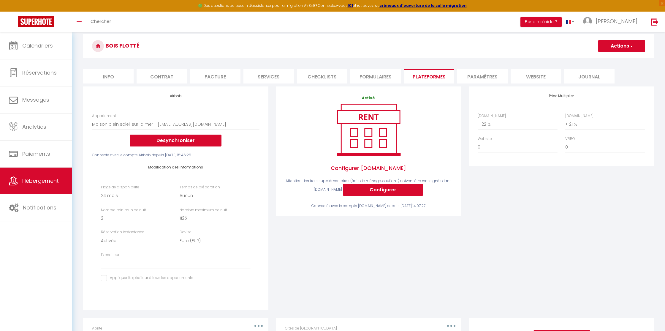
scroll to position [38, 0]
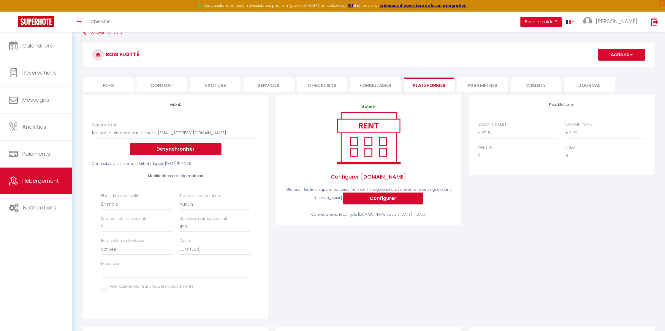
click at [509, 205] on div "Price Multiplier [DOMAIN_NAME] 0 + 1 % + 2 % + 3 % + 4 % + 5 % + 6 % + 7 %" at bounding box center [561, 210] width 193 height 231
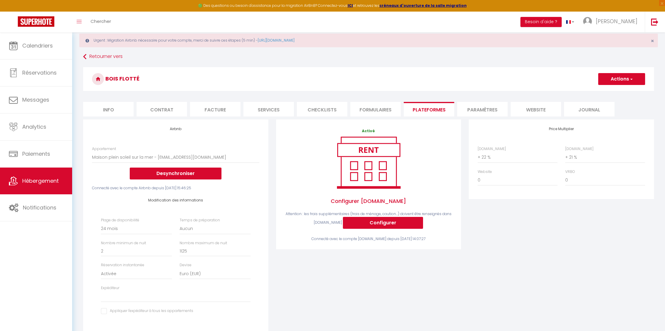
scroll to position [0, 0]
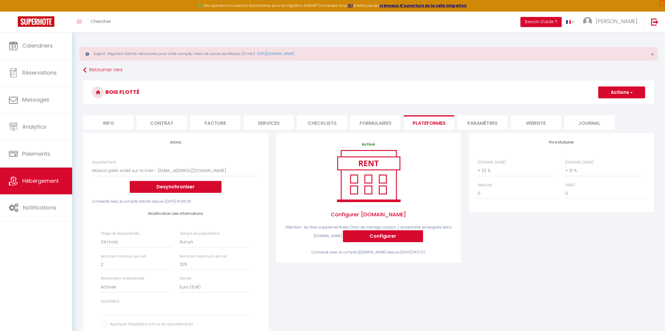
click at [562, 87] on h3 "Bois Flotté" at bounding box center [368, 92] width 571 height 24
click at [576, 80] on h3 "Bois Flotté" at bounding box center [368, 92] width 571 height 24
click at [649, 23] on link at bounding box center [655, 22] width 20 height 21
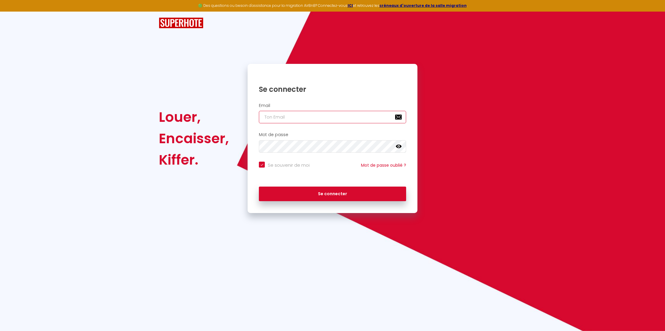
click at [328, 117] on input "email" at bounding box center [332, 117] width 147 height 12
paste input "[EMAIL_ADDRESS][DOMAIN_NAME]"
click at [329, 196] on button "Se connecter" at bounding box center [332, 193] width 147 height 15
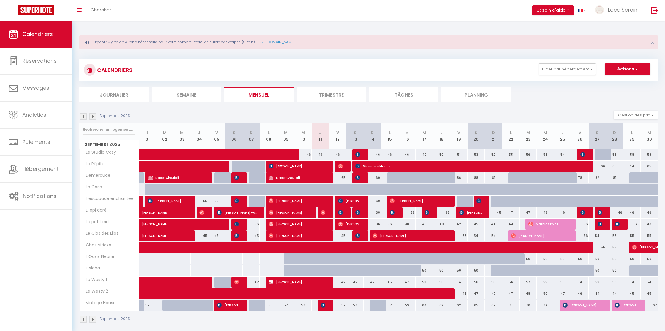
click at [621, 10] on span "Loca'Serein" at bounding box center [623, 9] width 30 height 7
click at [622, 26] on link "Paramètres" at bounding box center [621, 30] width 44 height 10
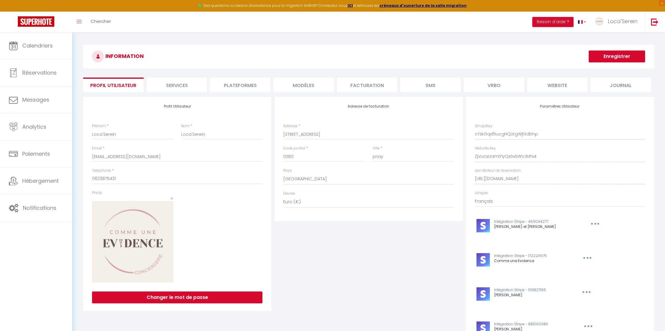
click at [251, 85] on li "Plateformes" at bounding box center [240, 84] width 61 height 15
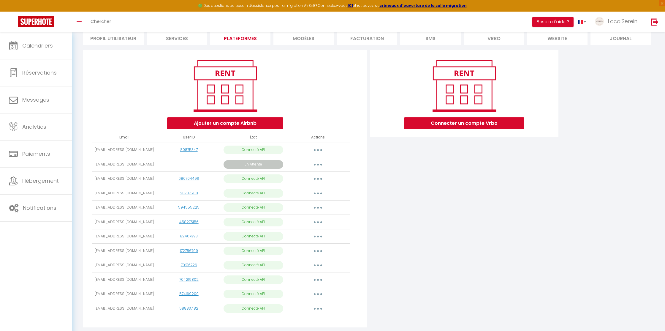
scroll to position [46, 0]
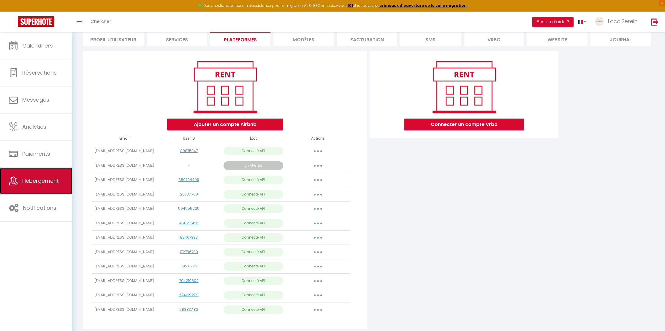
click at [35, 174] on link "Hébergement" at bounding box center [36, 180] width 72 height 27
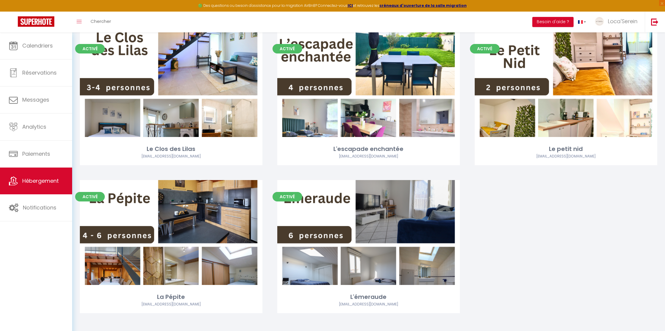
scroll to position [517, 0]
